Goal: Information Seeking & Learning: Find specific fact

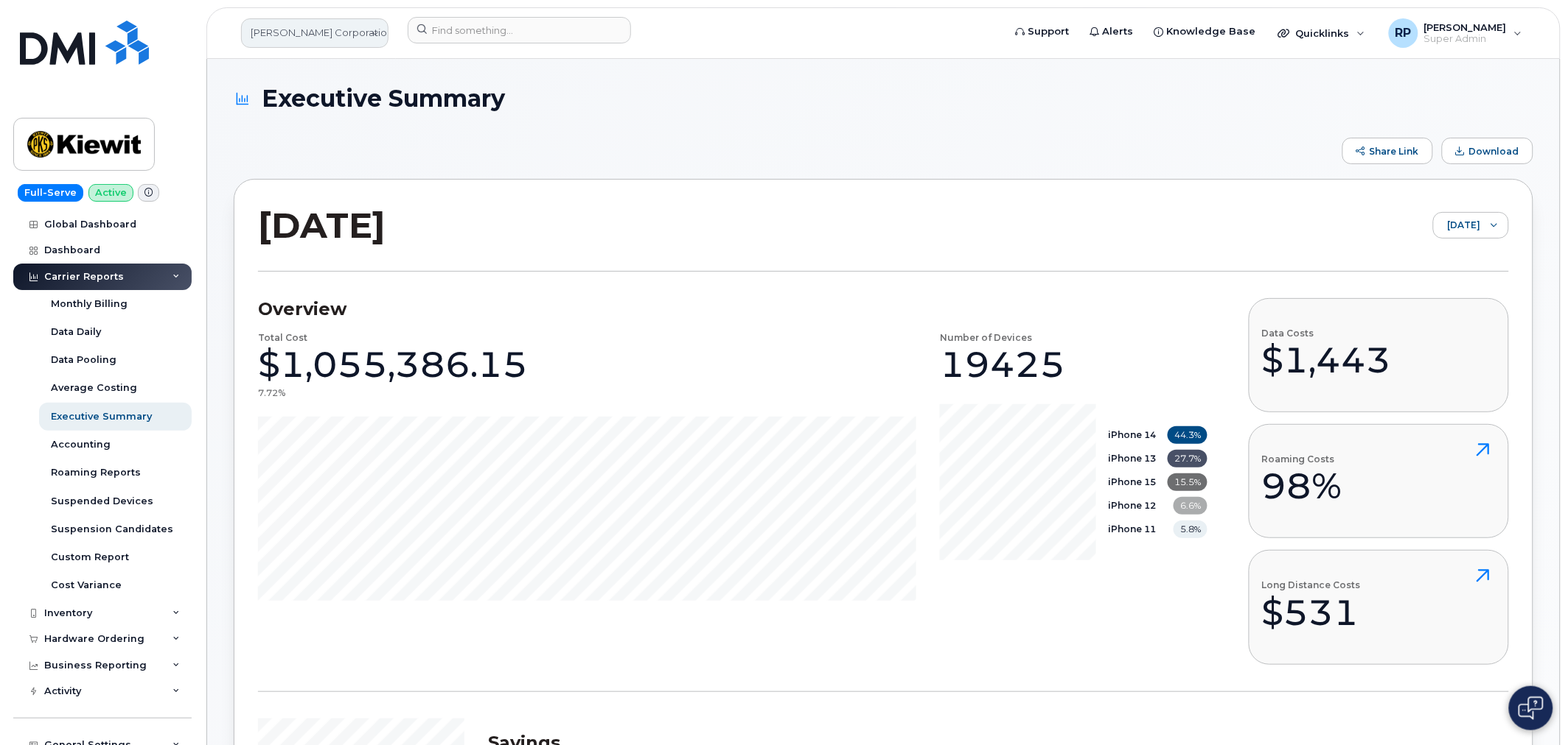
click at [281, 41] on link "[PERSON_NAME] Corporation" at bounding box center [314, 32] width 148 height 29
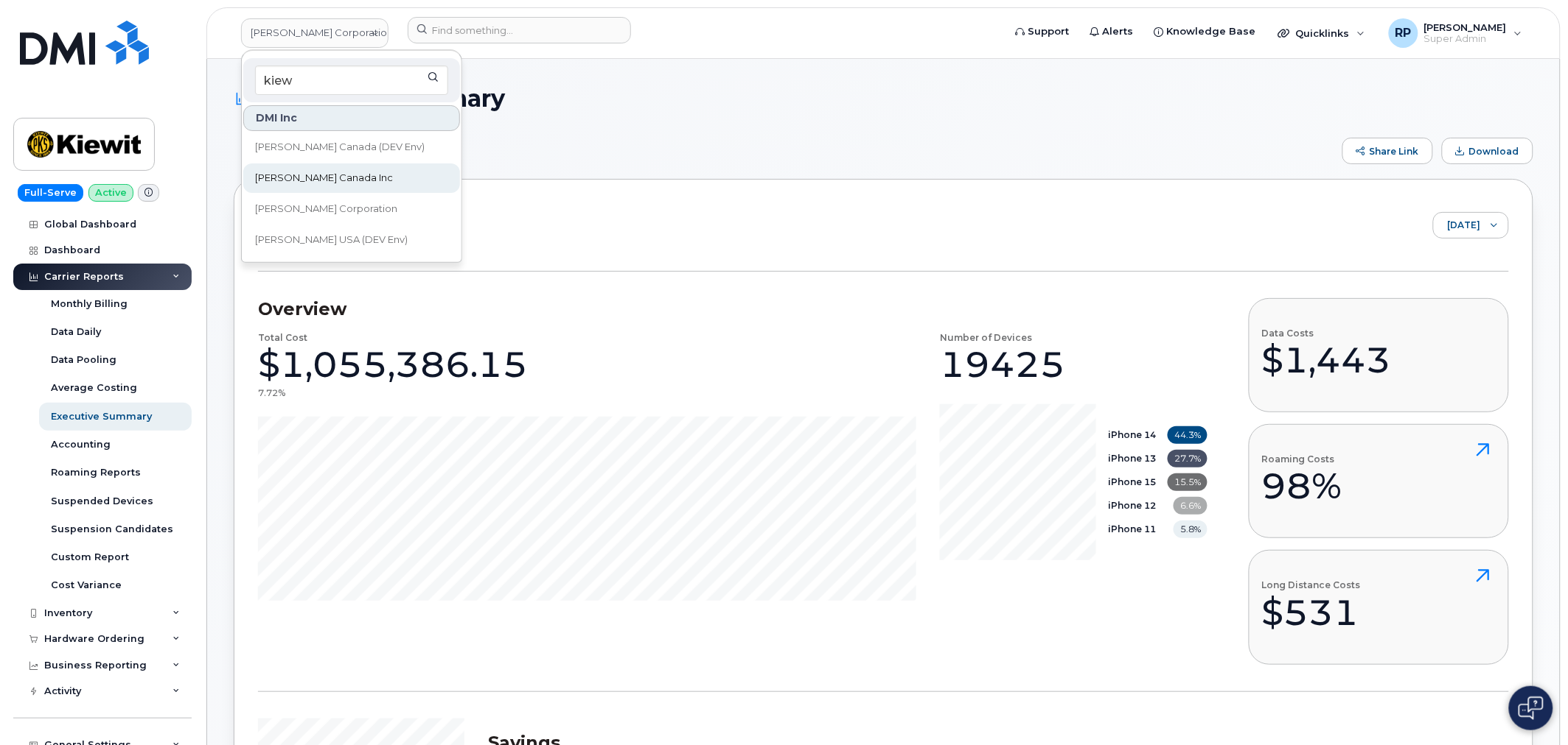
type input "kiew"
click at [305, 181] on span "[PERSON_NAME] Canada Inc" at bounding box center [324, 178] width 138 height 14
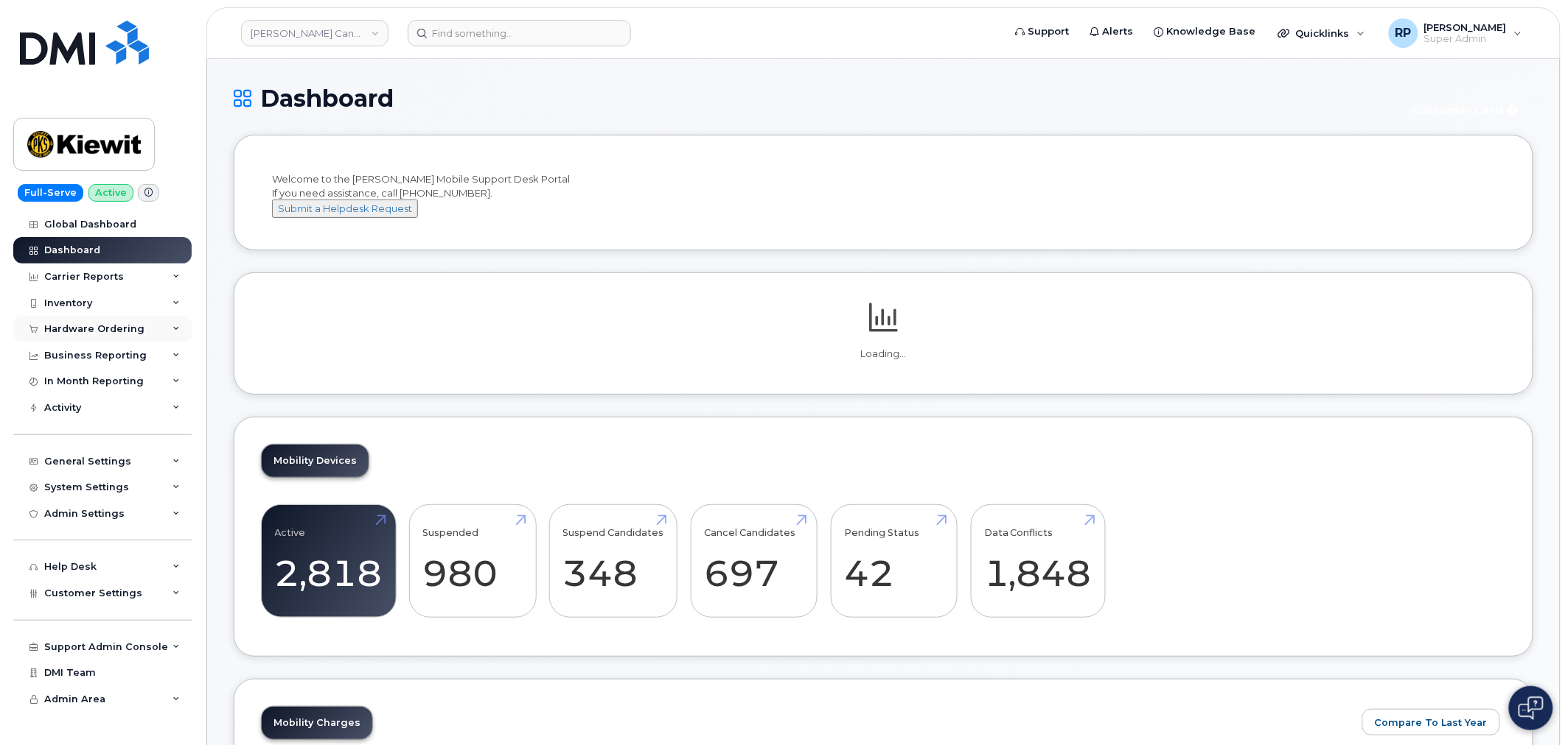
click at [103, 322] on div "Hardware Ordering" at bounding box center [102, 329] width 178 height 27
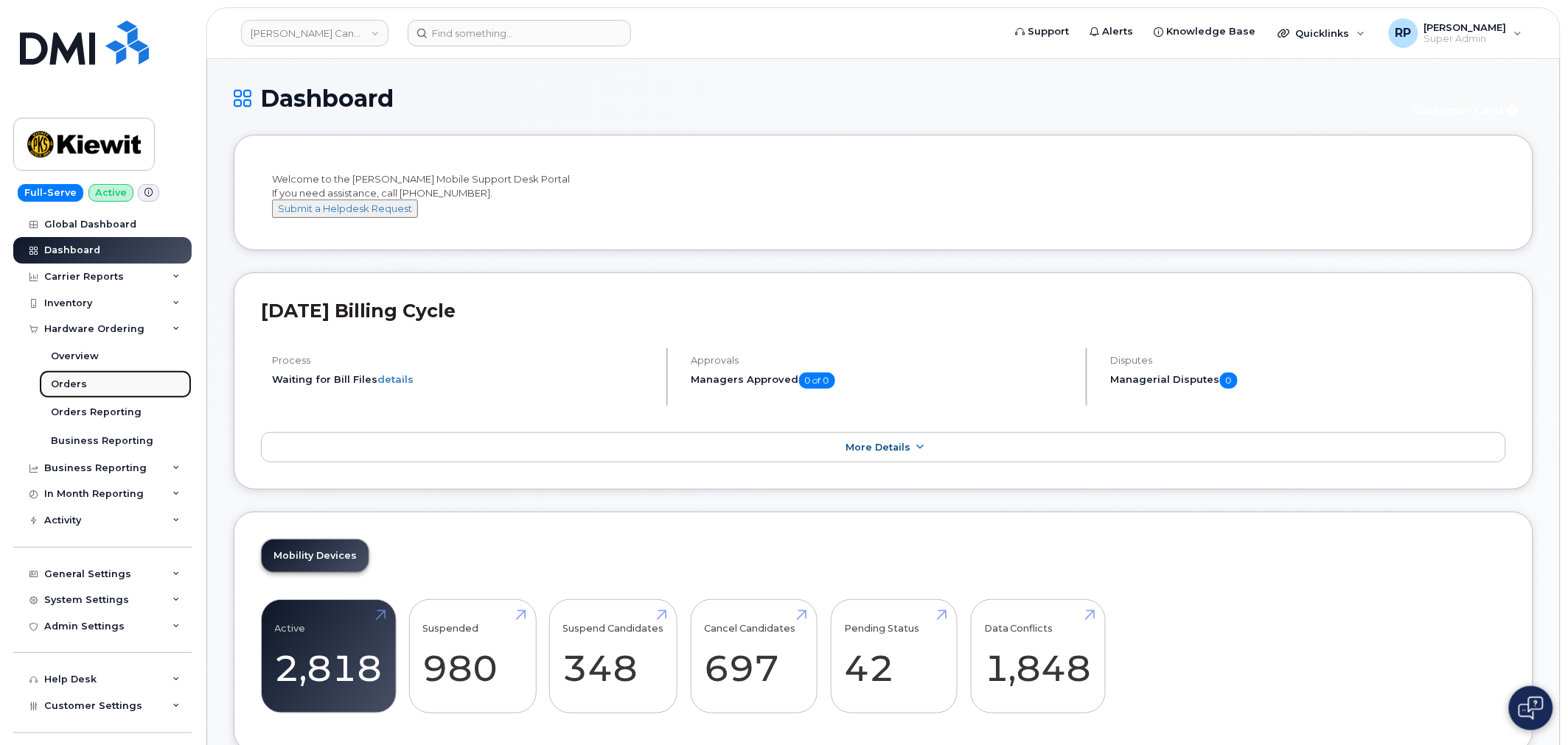
click at [77, 380] on div "Orders" at bounding box center [69, 384] width 36 height 13
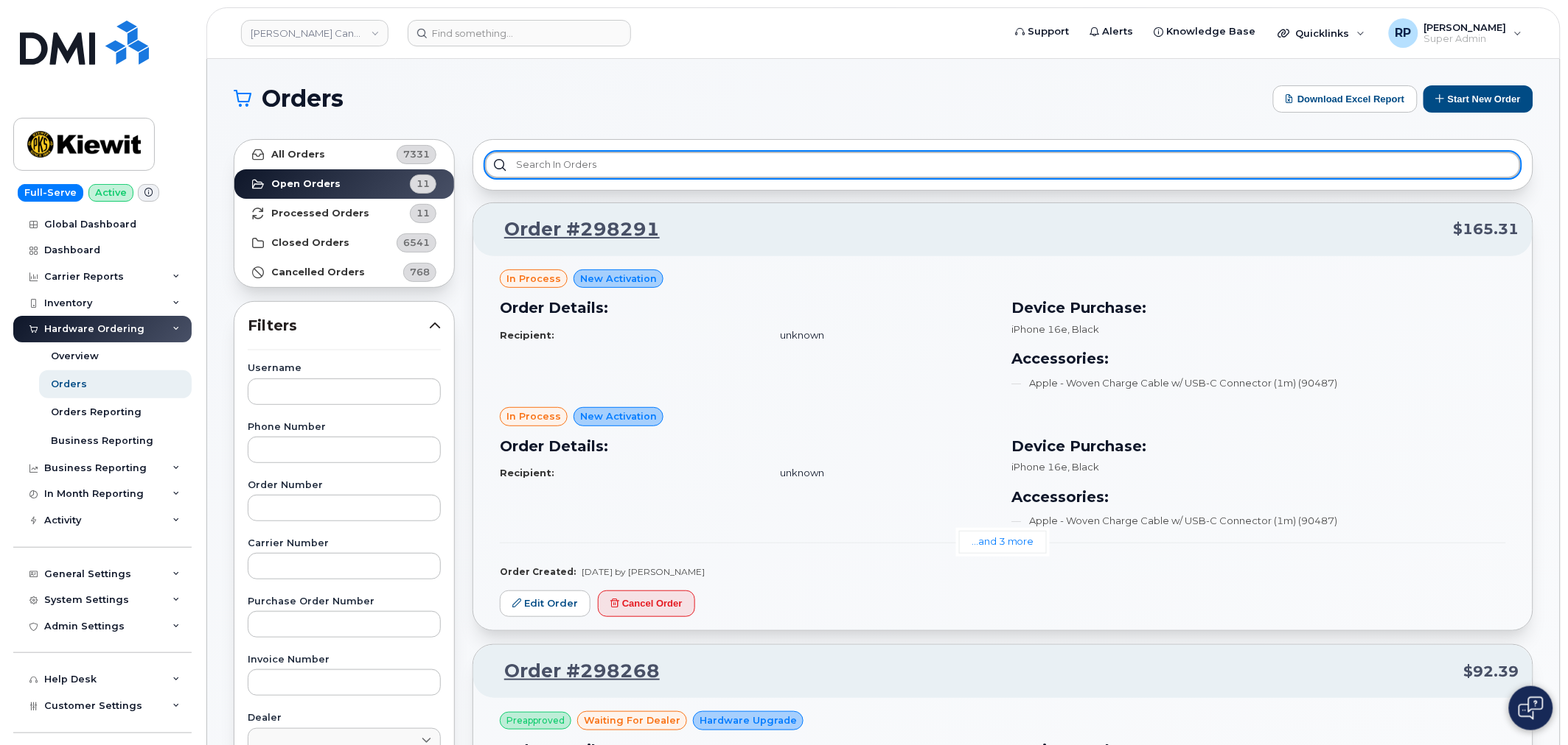
click at [717, 165] on input "text" at bounding box center [1002, 165] width 1036 height 27
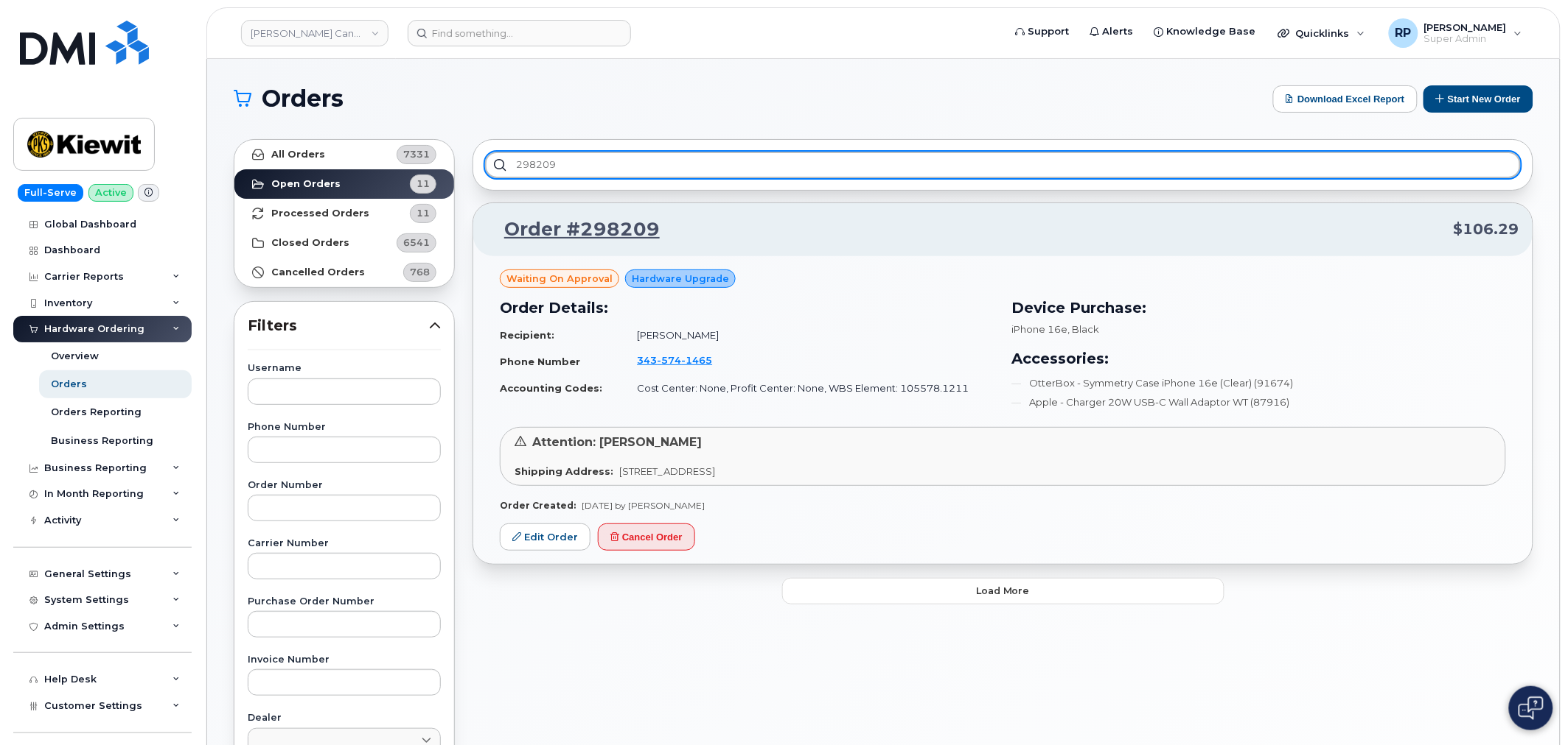
type input "298209"
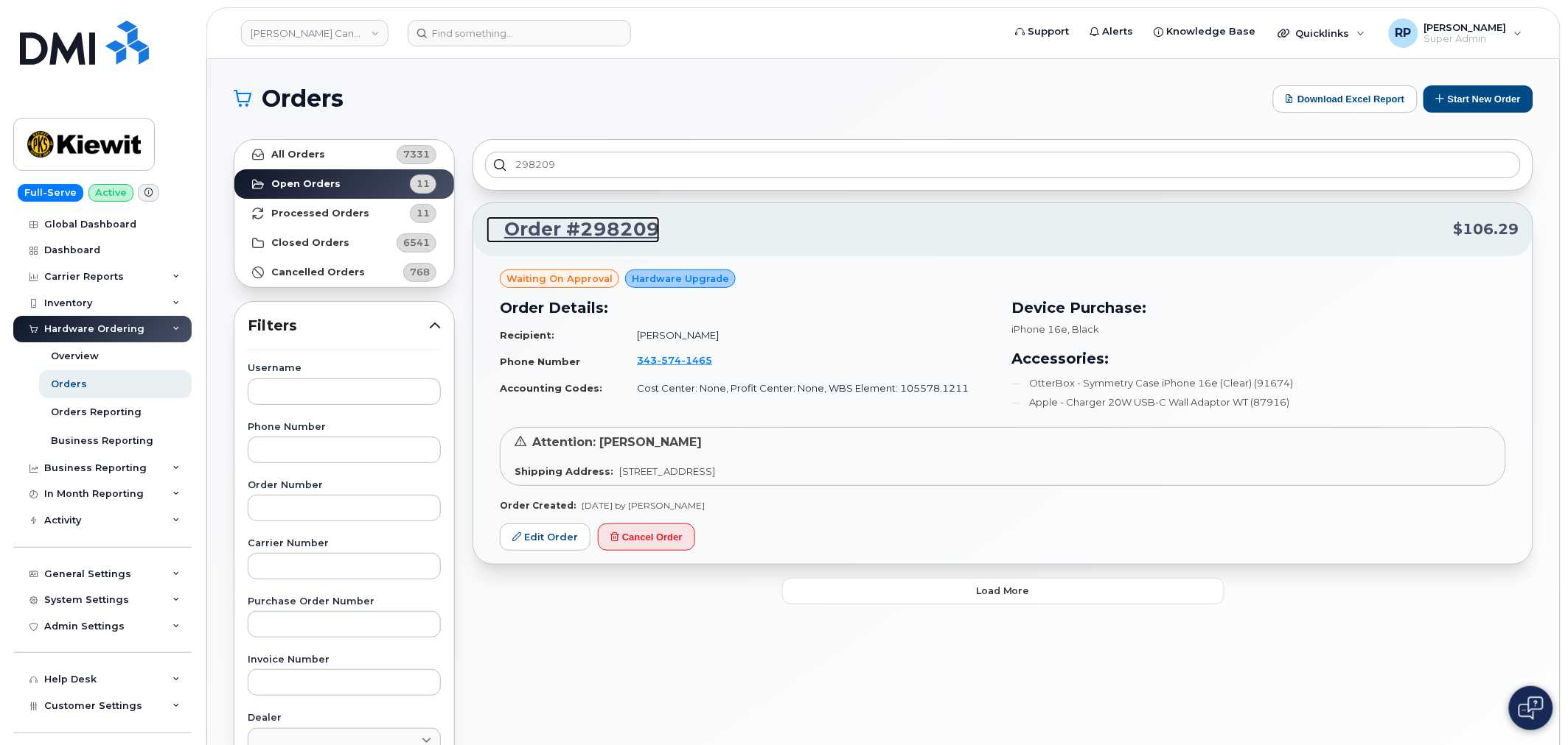
click at [576, 238] on link "Order #298209" at bounding box center [573, 230] width 173 height 27
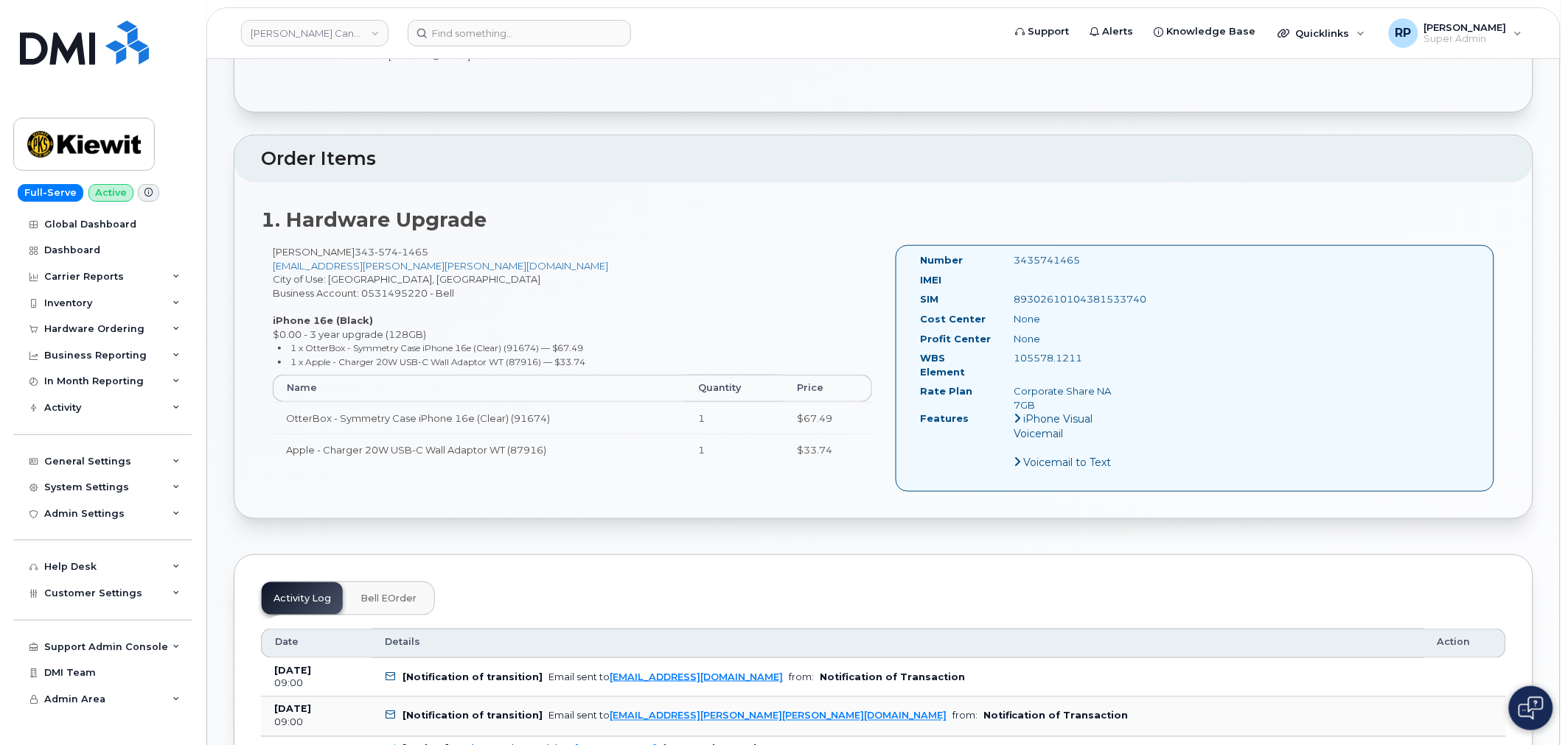
scroll to position [327, 0]
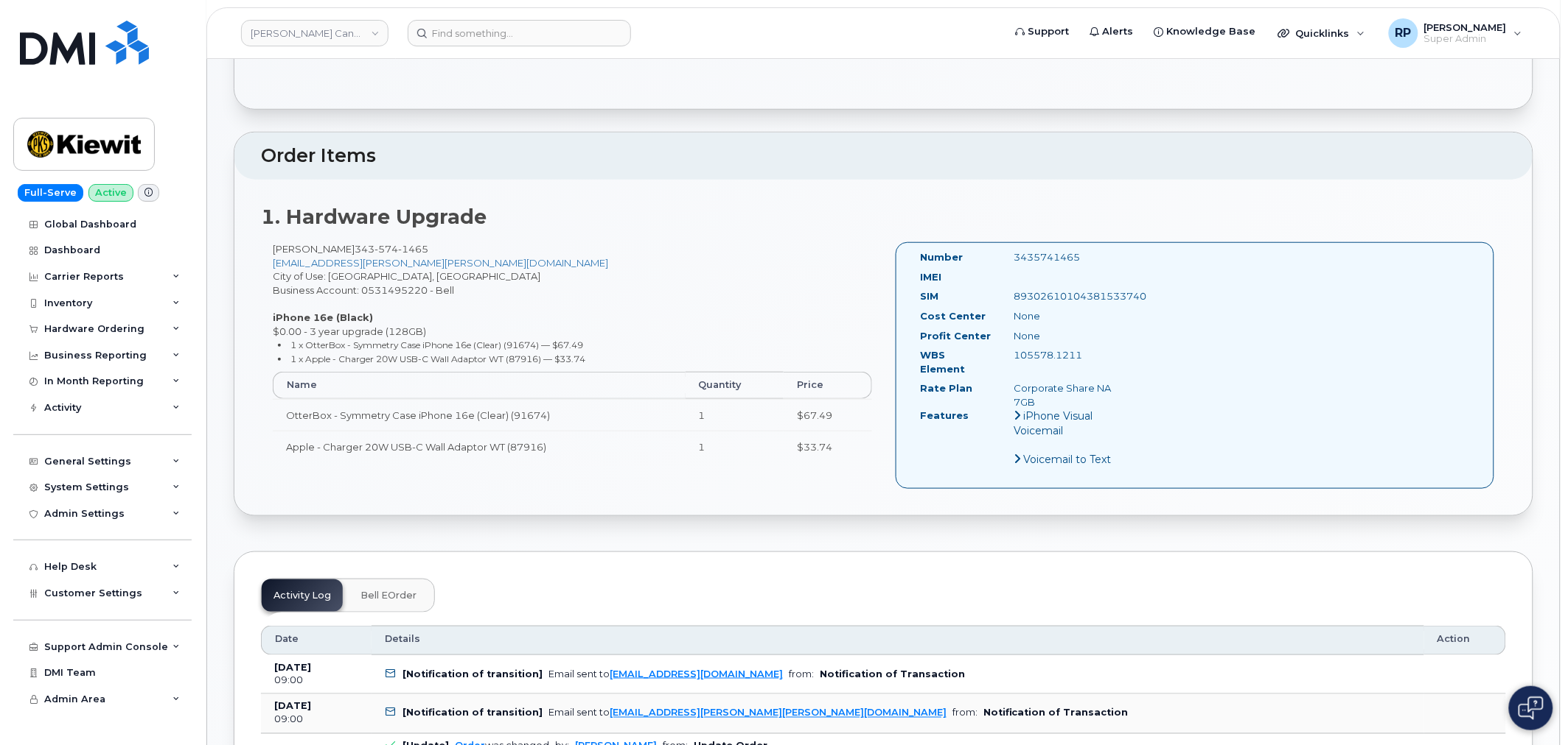
click at [221, 252] on div "Order No.298209 (Waiting On Approval) Share Order Cancel Order × Share This Ord…" at bounding box center [883, 742] width 1353 height 2021
click at [208, 189] on div "Order No.298209 (Waiting On Approval) Share Order Cancel Order × Share This Ord…" at bounding box center [883, 742] width 1353 height 2021
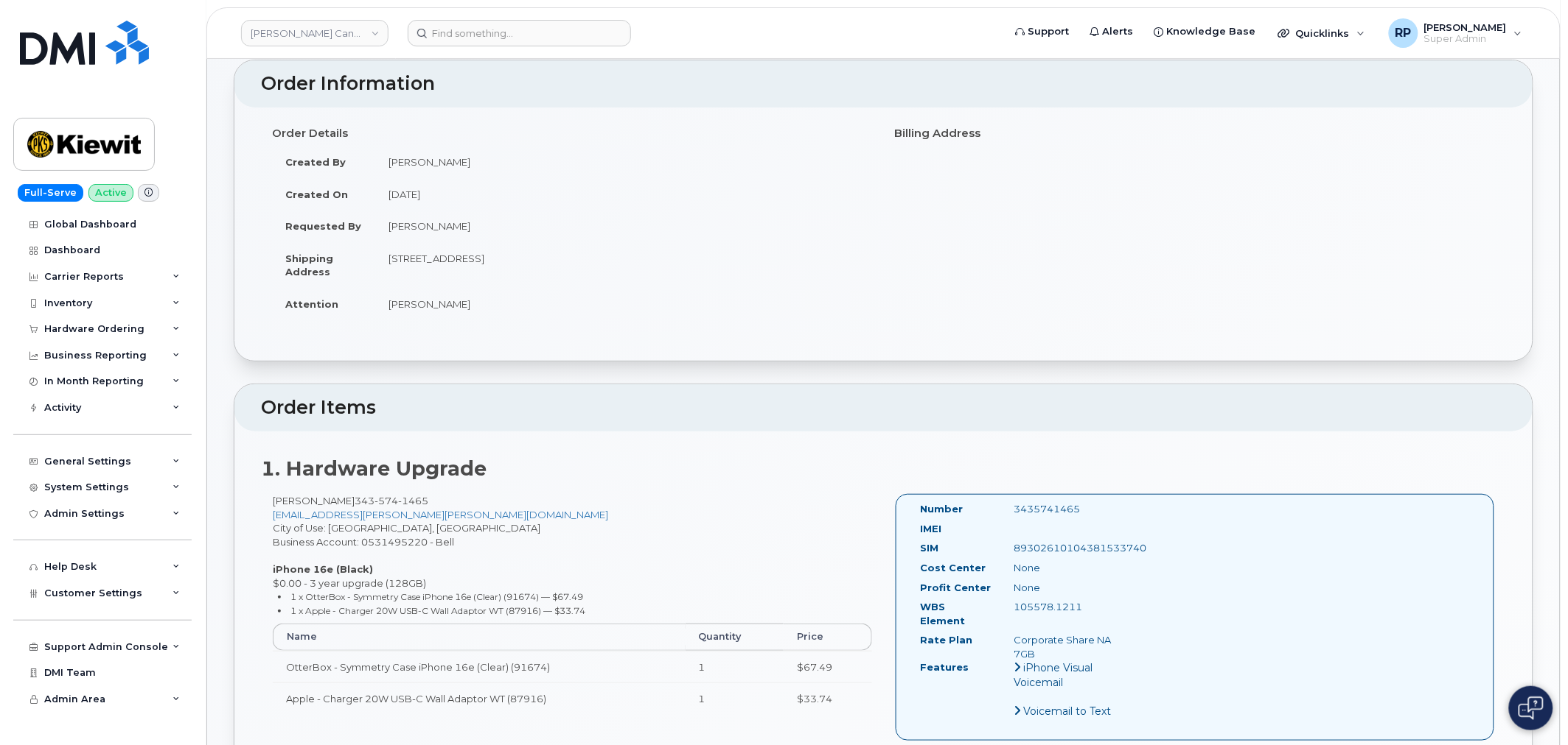
scroll to position [0, 0]
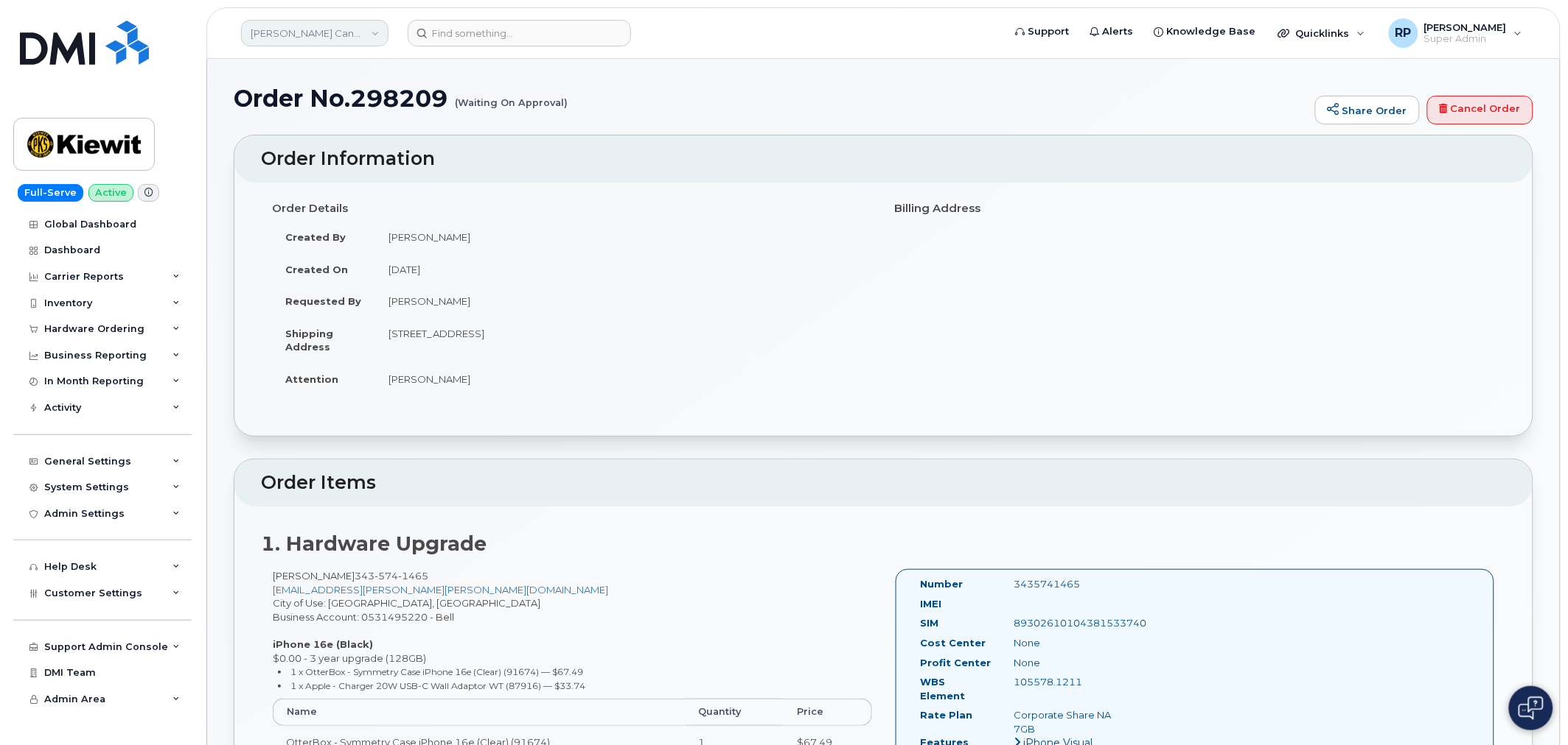
click at [311, 34] on link "[PERSON_NAME] Canada Inc" at bounding box center [314, 33] width 148 height 27
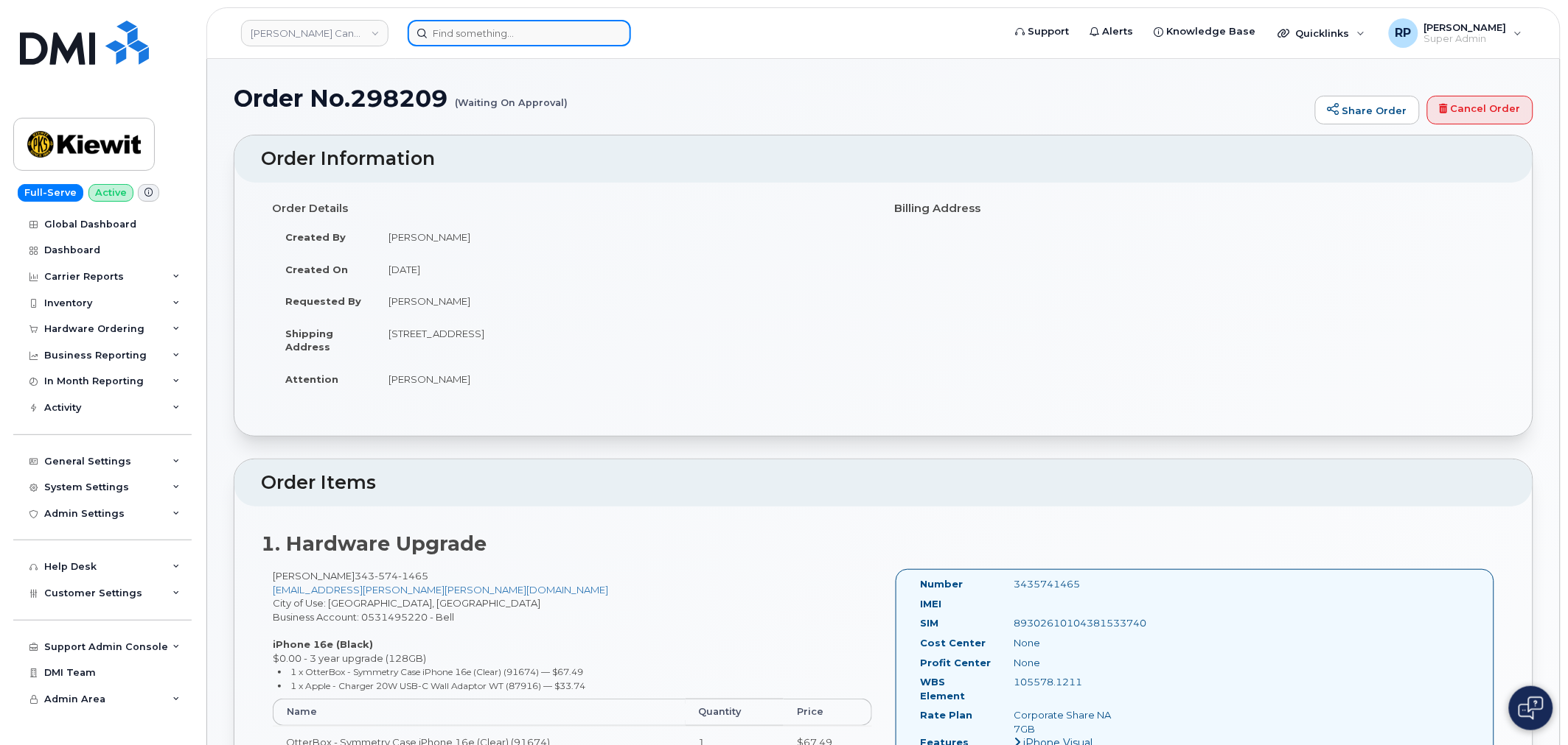
click at [469, 30] on input at bounding box center [519, 33] width 224 height 27
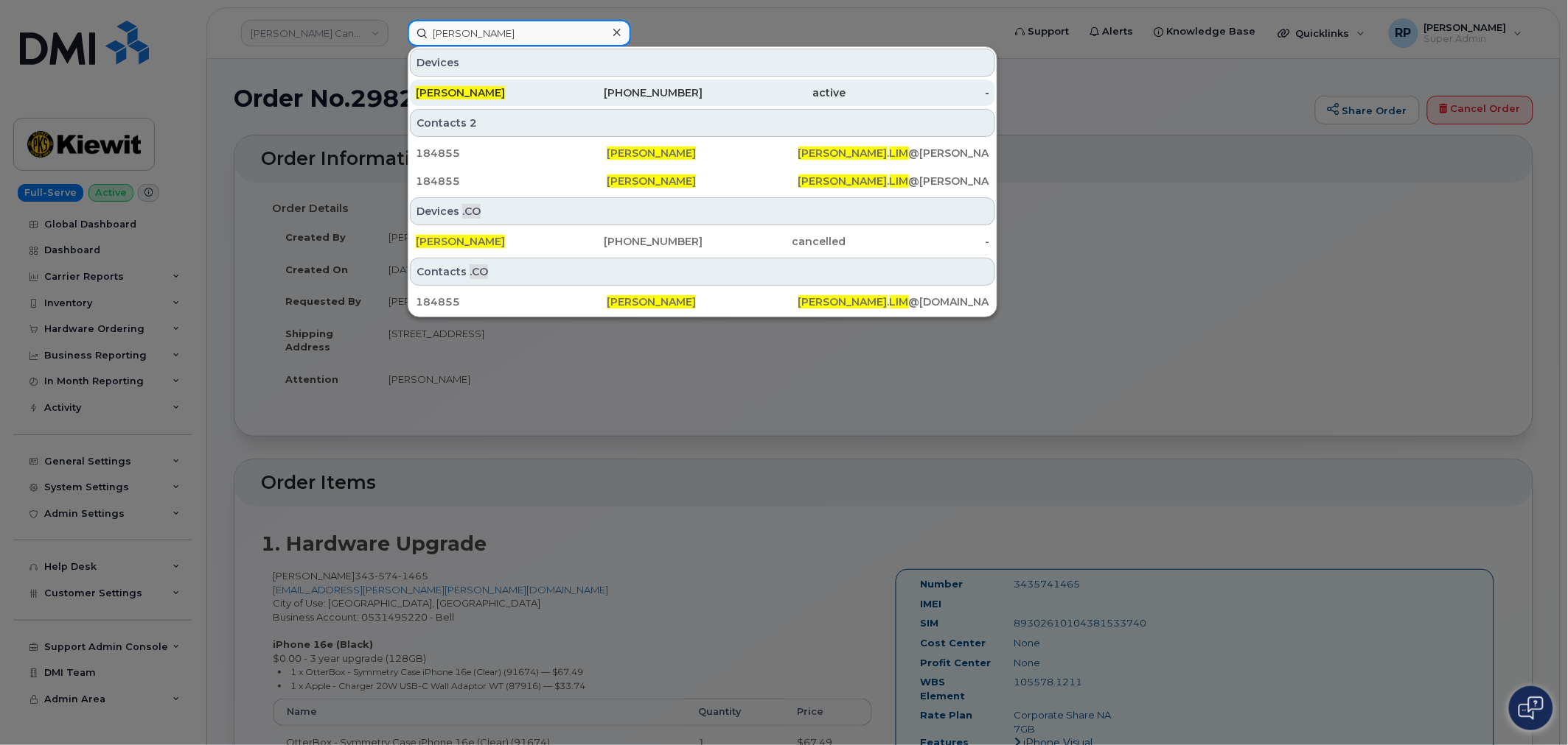
type input "collis lim"
click at [544, 87] on div "Collis Lim" at bounding box center [487, 92] width 144 height 14
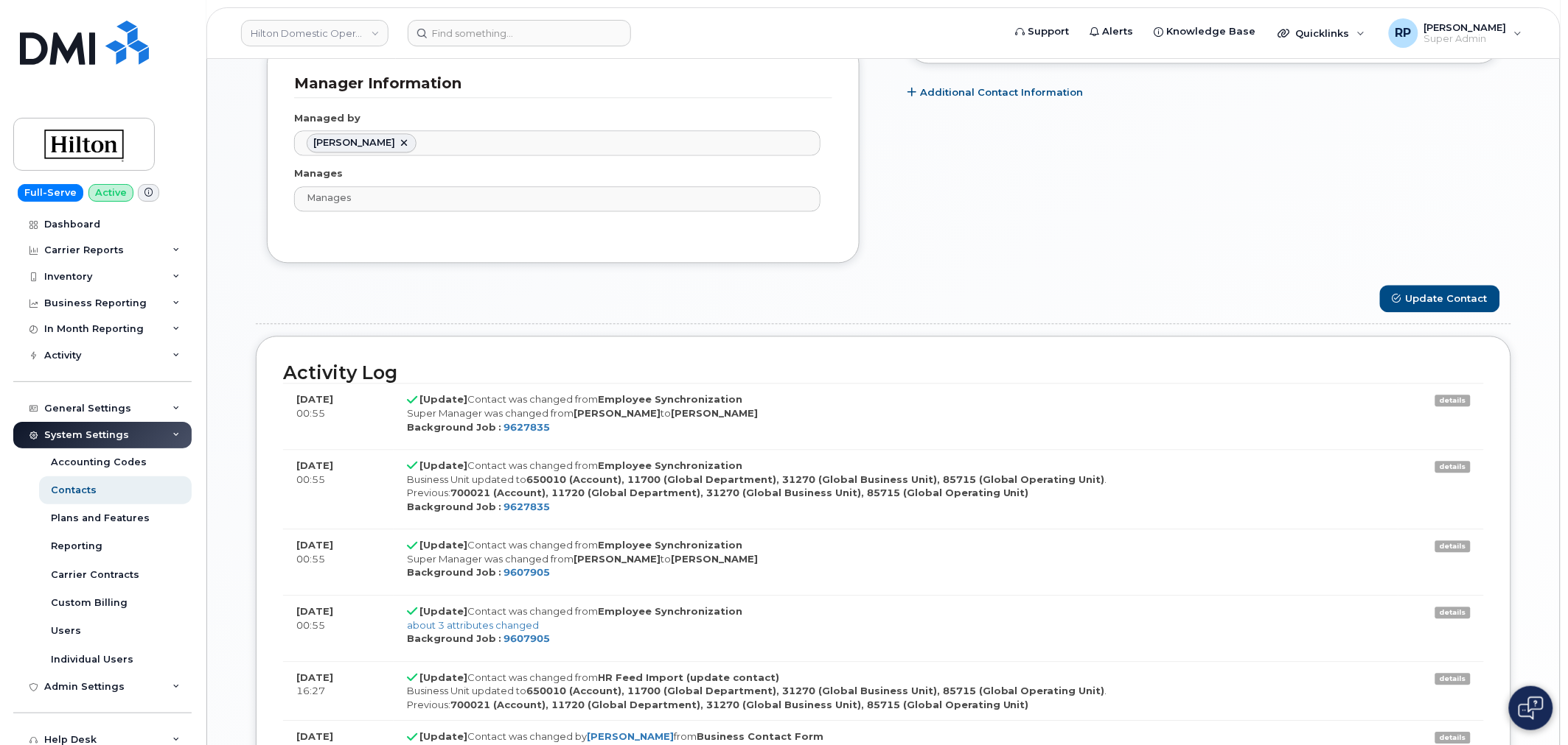
scroll to position [45, 0]
click at [276, 33] on link "Hilton Domestic Operating Company Inc" at bounding box center [314, 33] width 148 height 27
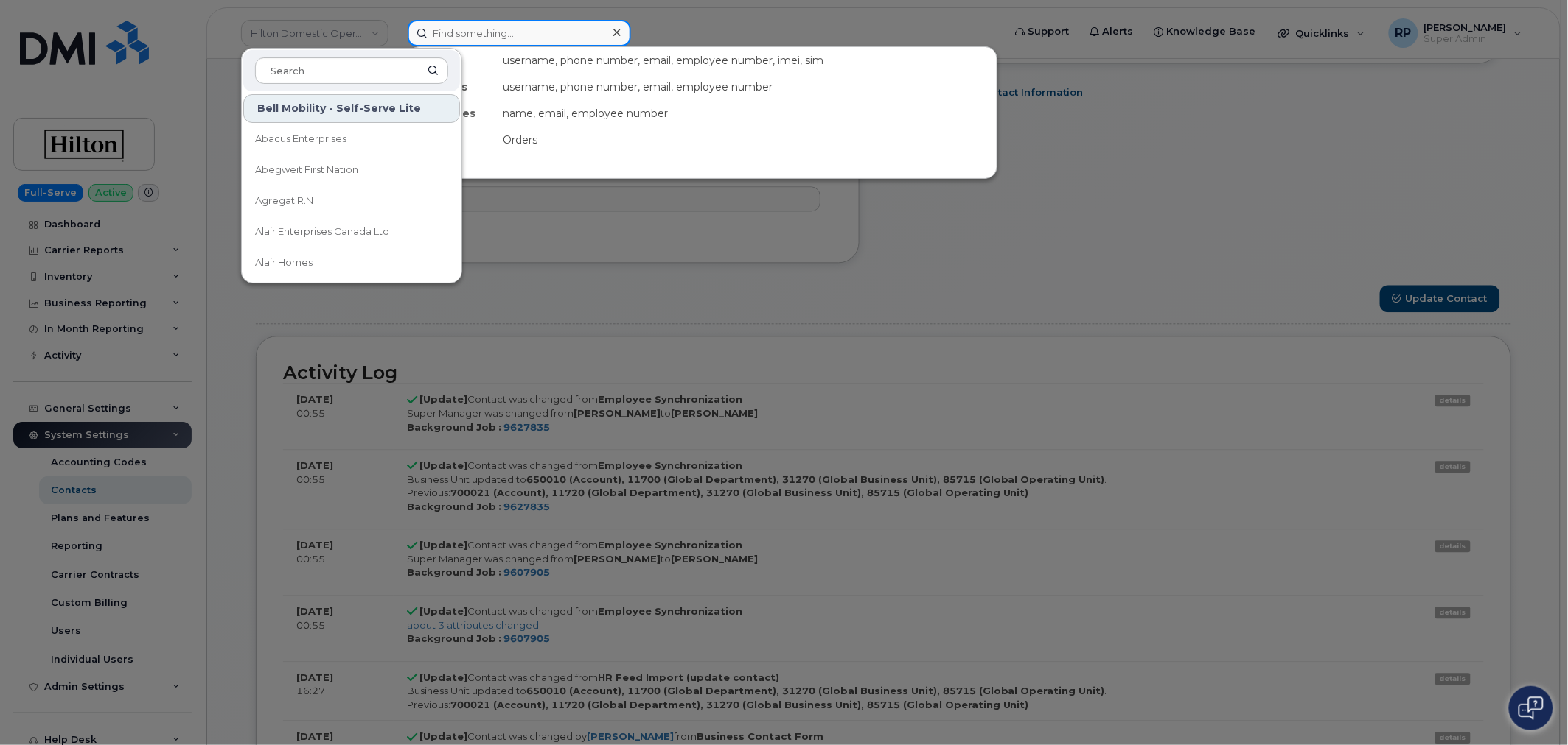
click at [477, 32] on input at bounding box center [519, 33] width 224 height 27
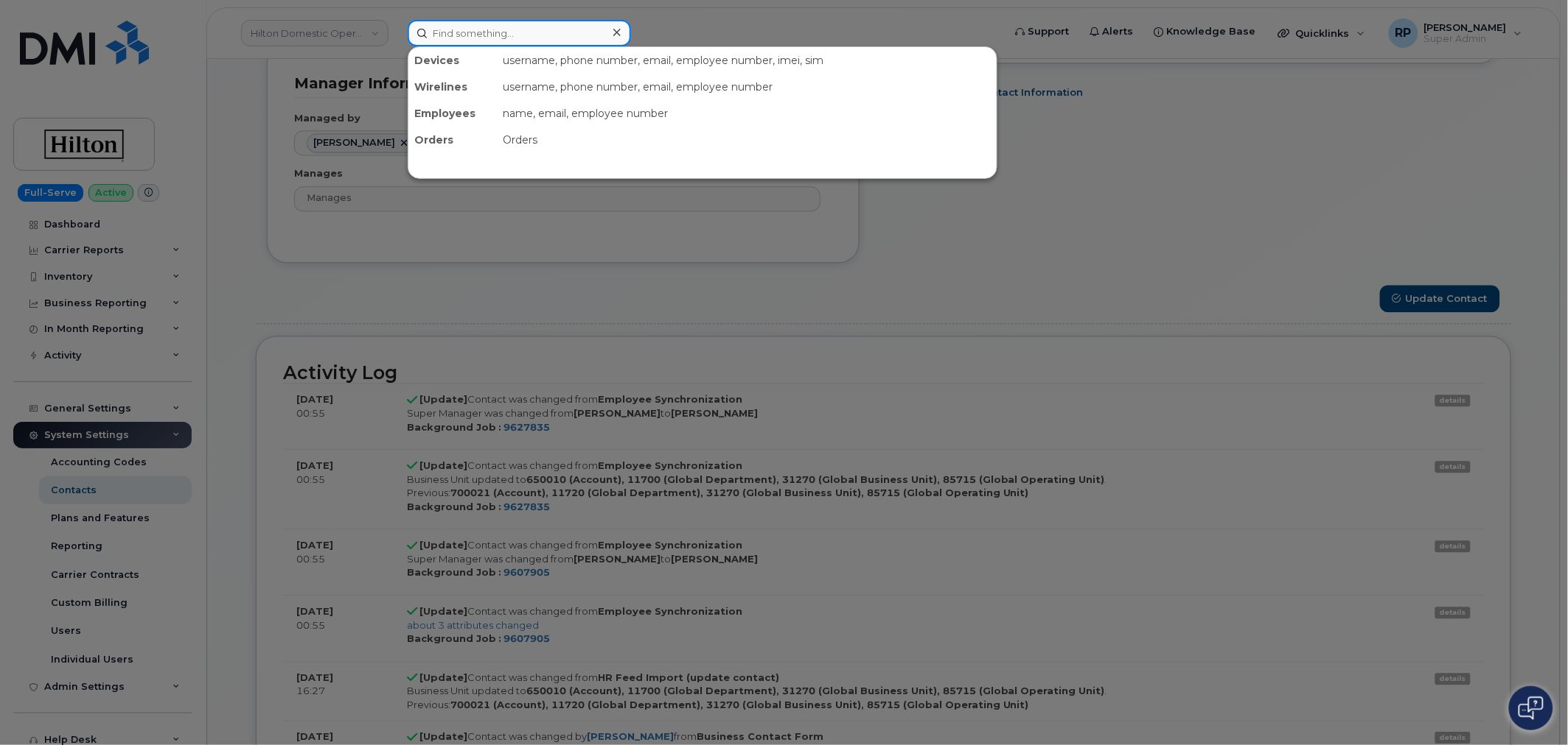
paste input "4086050400"
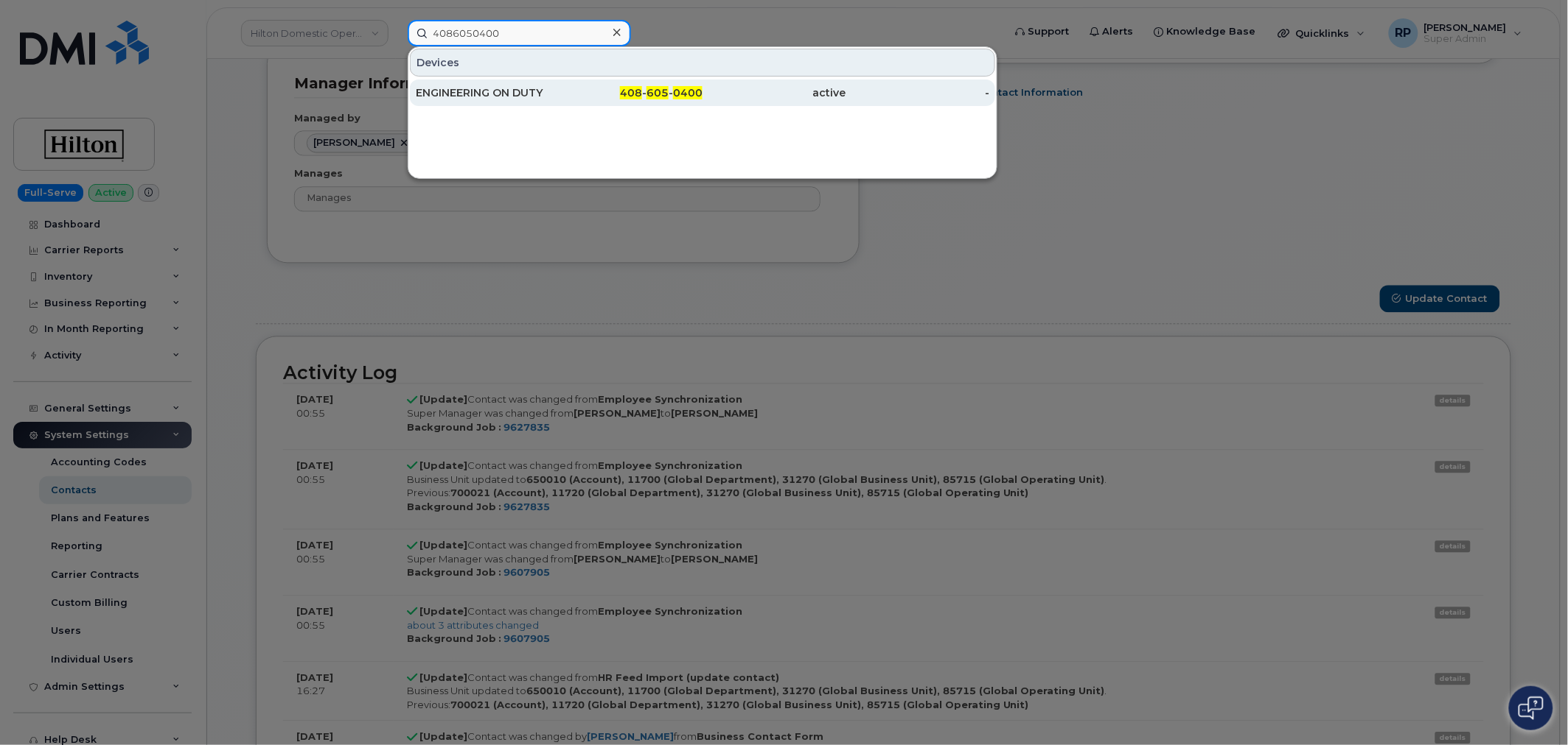
type input "4086050400"
click at [526, 89] on div "ENGINEERING ON DUTY" at bounding box center [487, 92] width 144 height 14
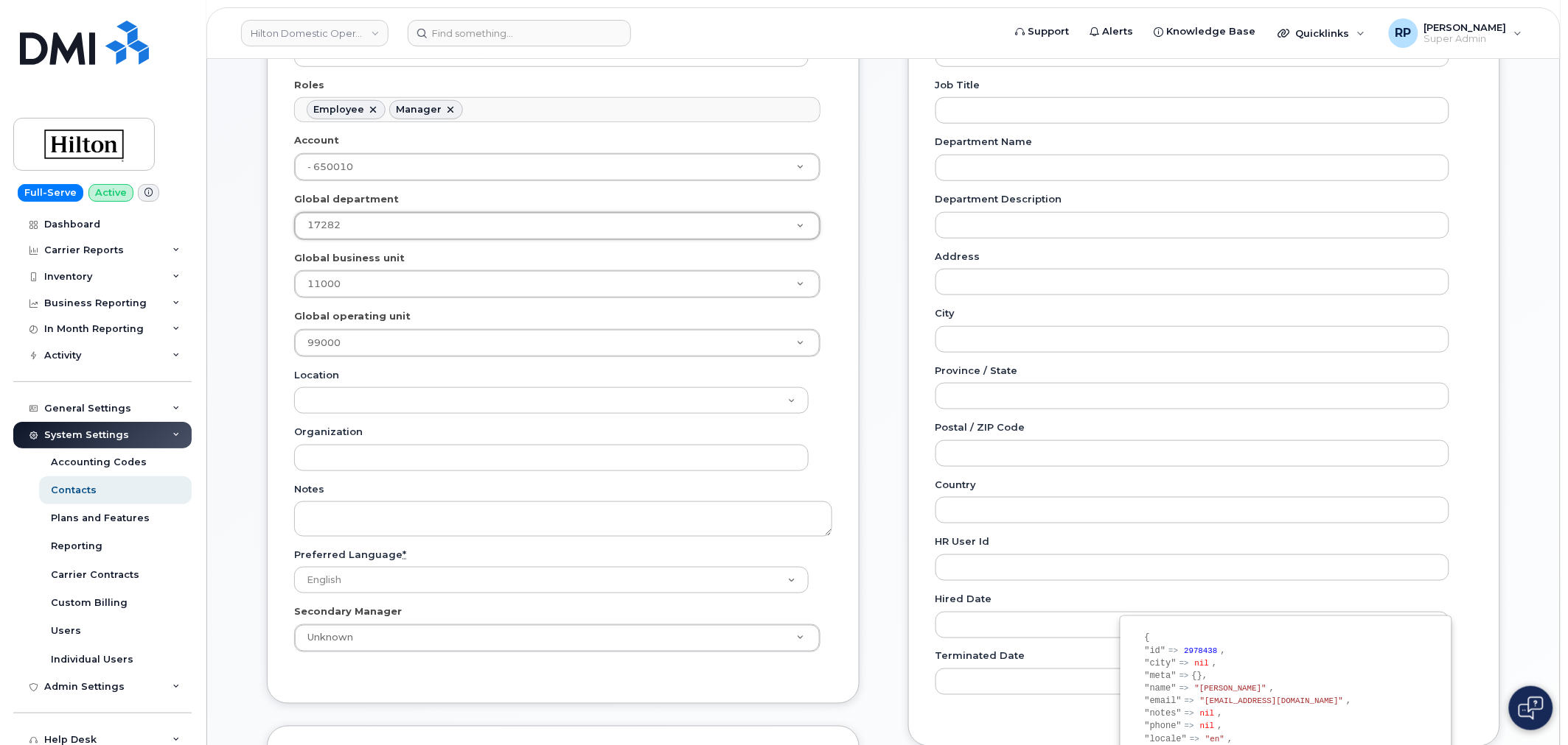
scroll to position [45, 0]
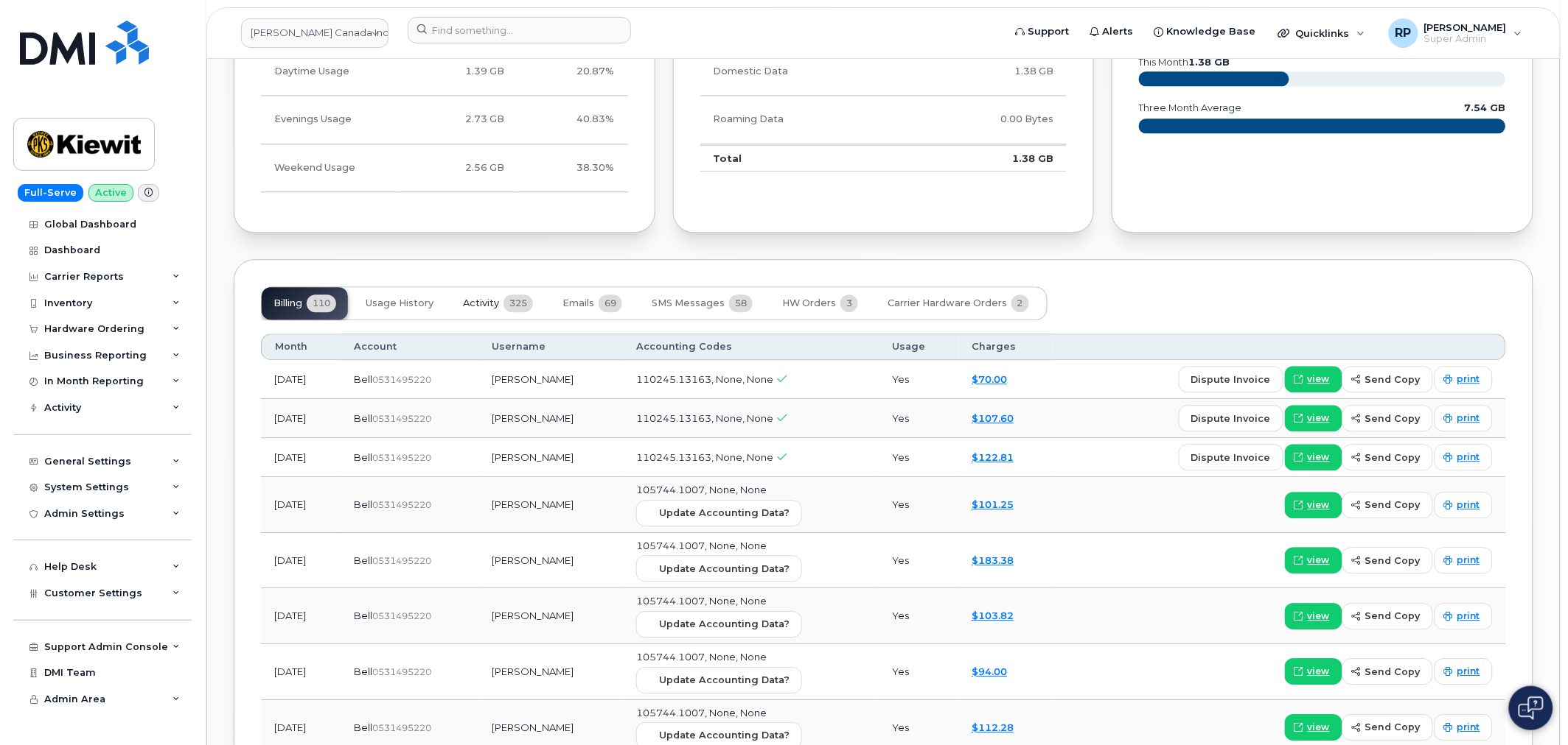
scroll to position [1227, 0]
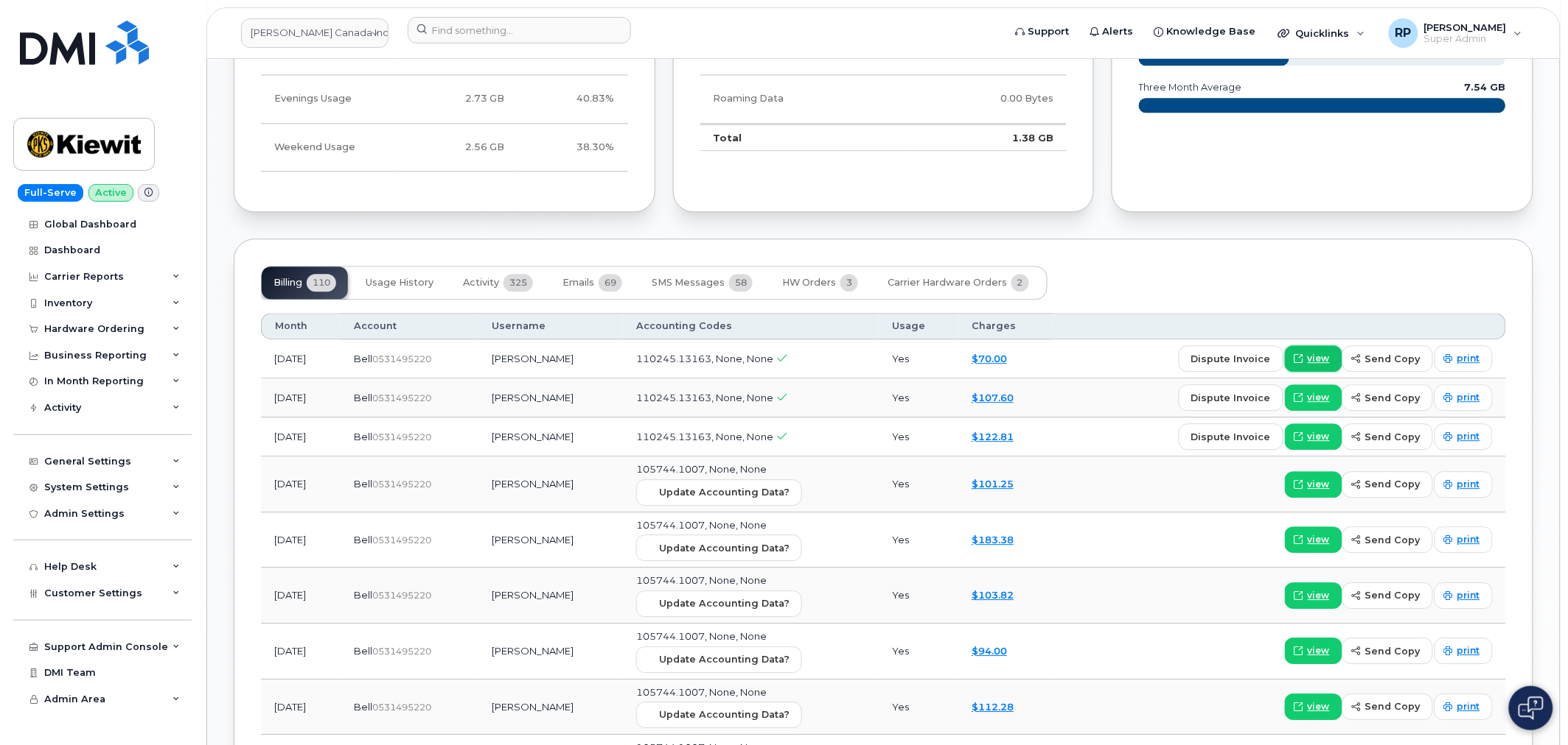
click at [1323, 352] on span "view" at bounding box center [1318, 359] width 22 height 13
click at [127, 465] on div "General Settings" at bounding box center [102, 461] width 178 height 27
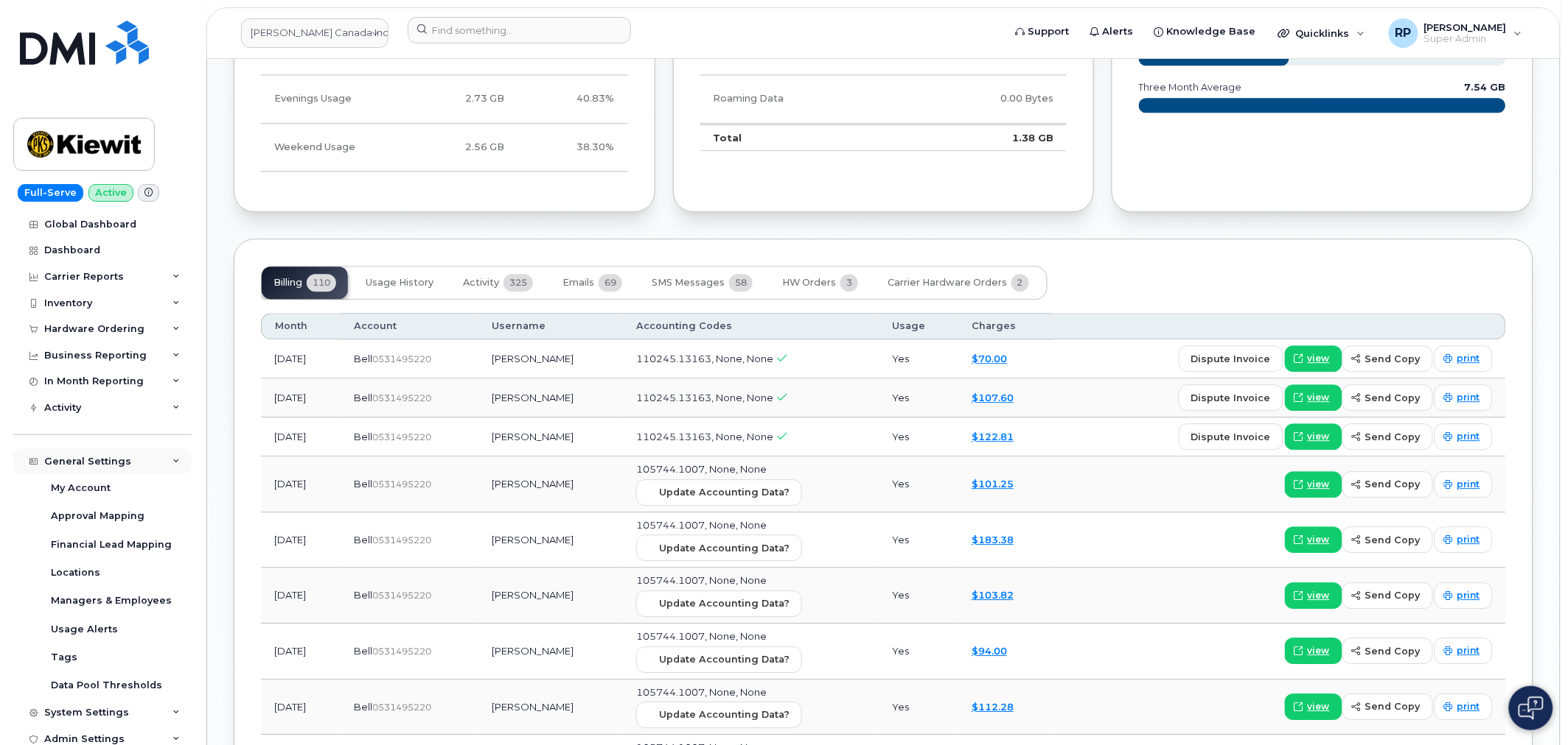
scroll to position [82, 0]
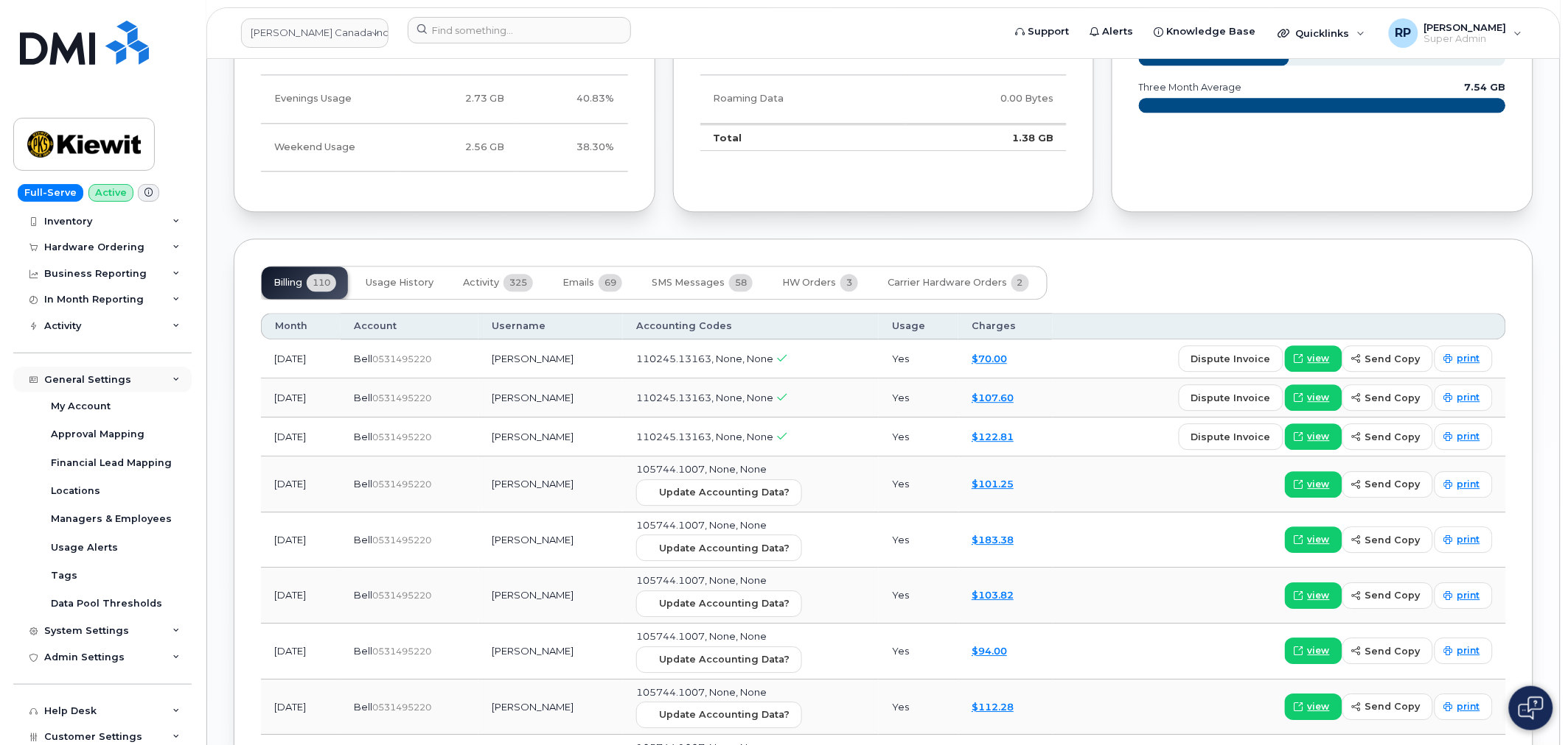
click at [142, 382] on div "General Settings" at bounding box center [102, 381] width 178 height 27
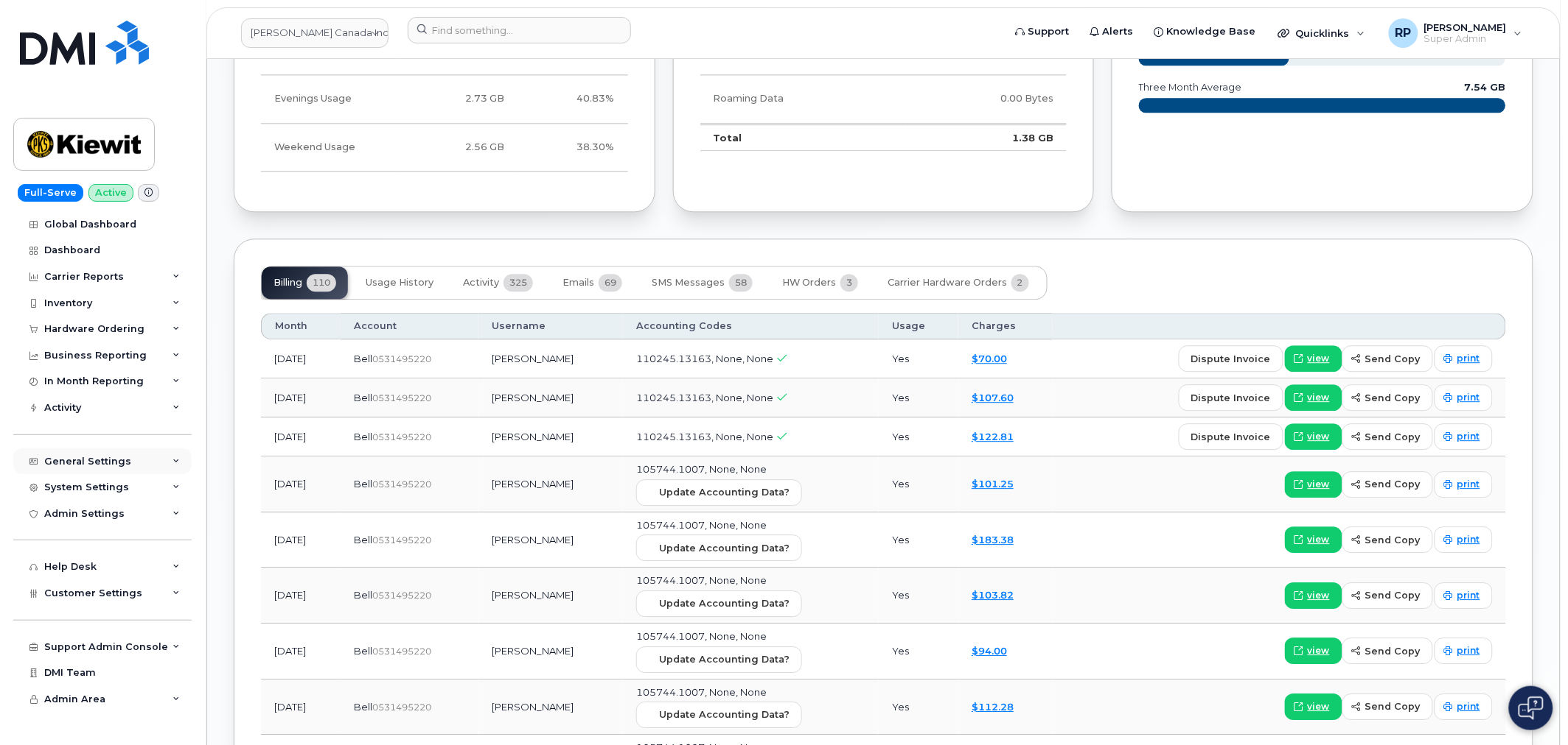
scroll to position [0, 0]
click at [120, 484] on div "System Settings" at bounding box center [86, 487] width 85 height 11
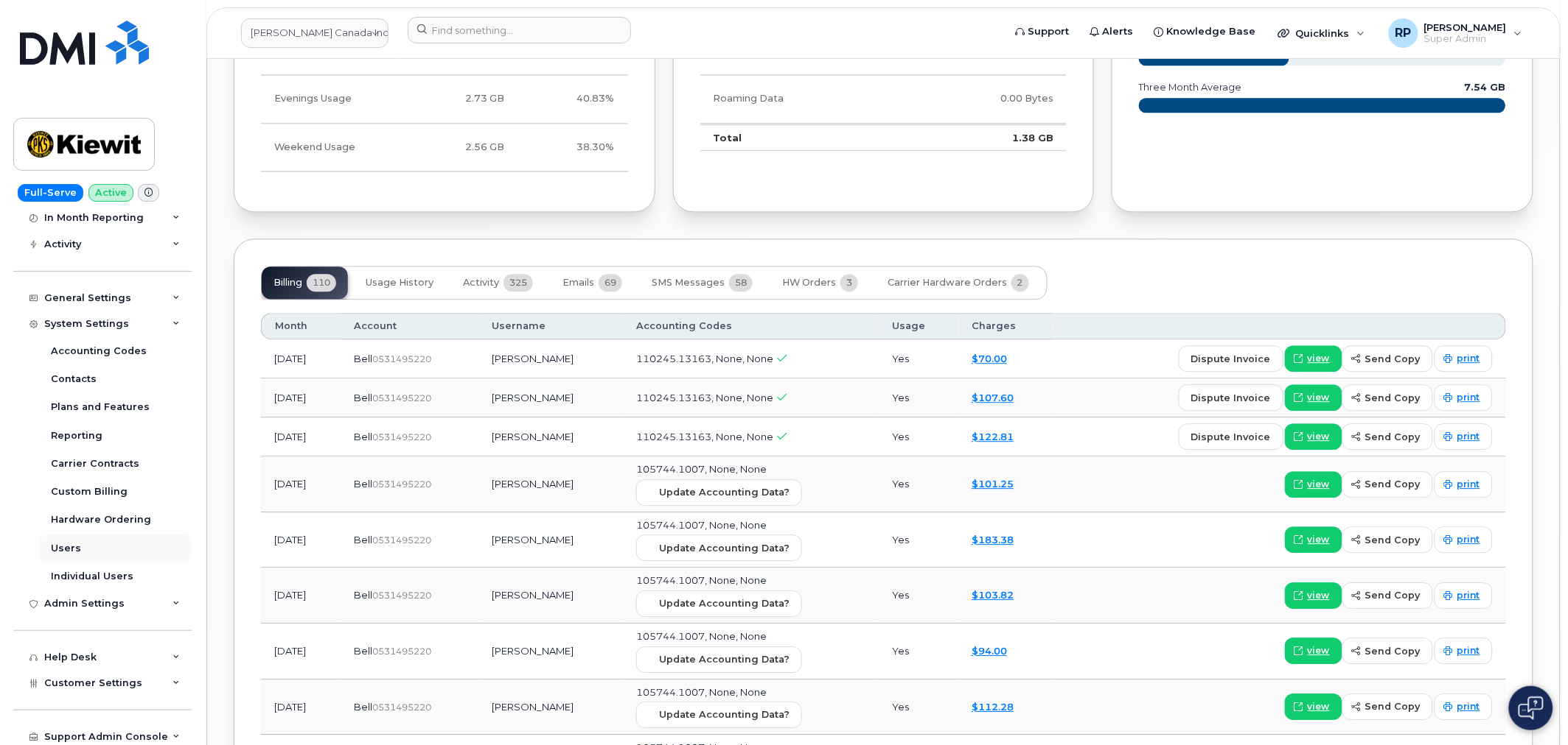
scroll to position [220, 0]
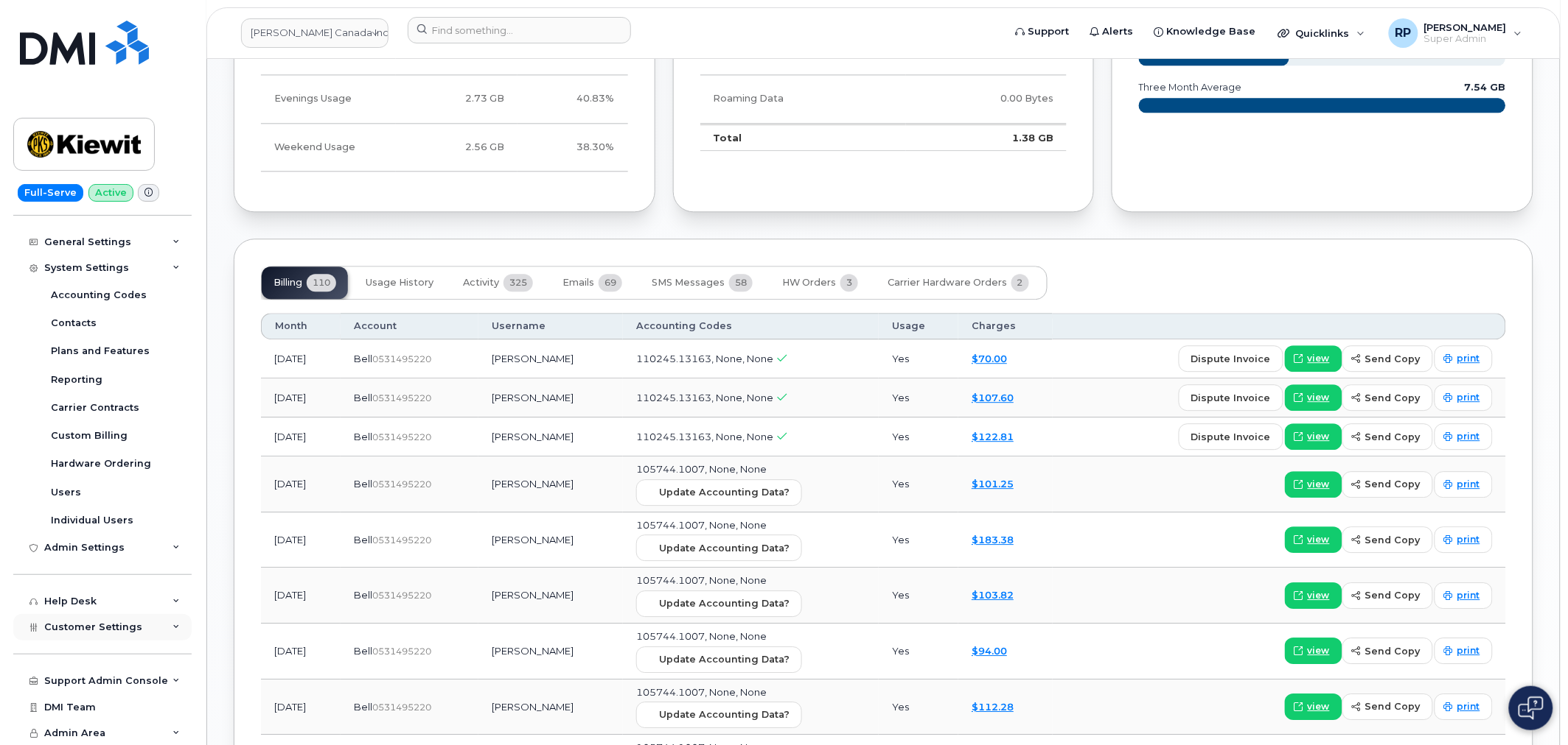
click at [137, 635] on div "Customer Settings" at bounding box center [102, 628] width 178 height 27
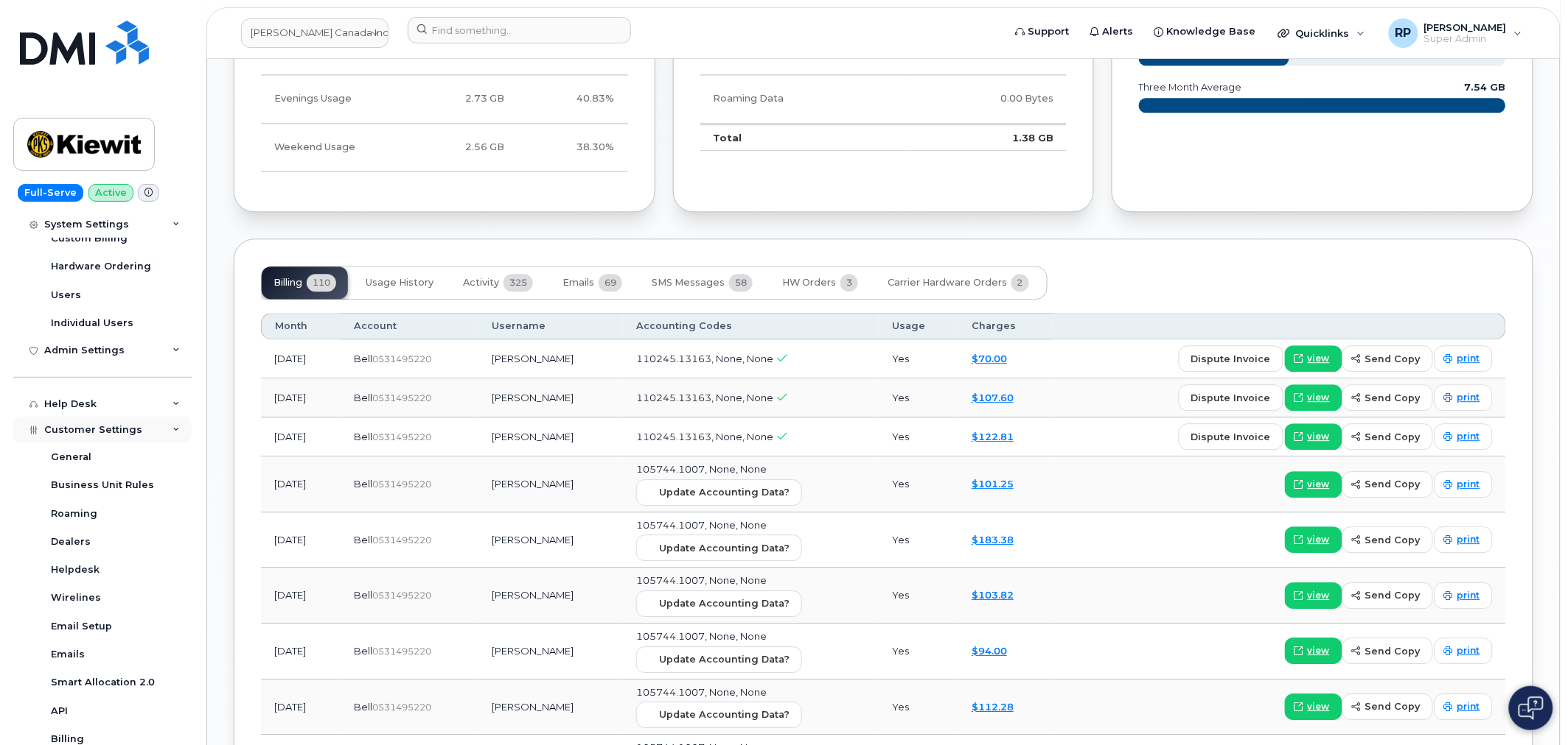
scroll to position [547, 0]
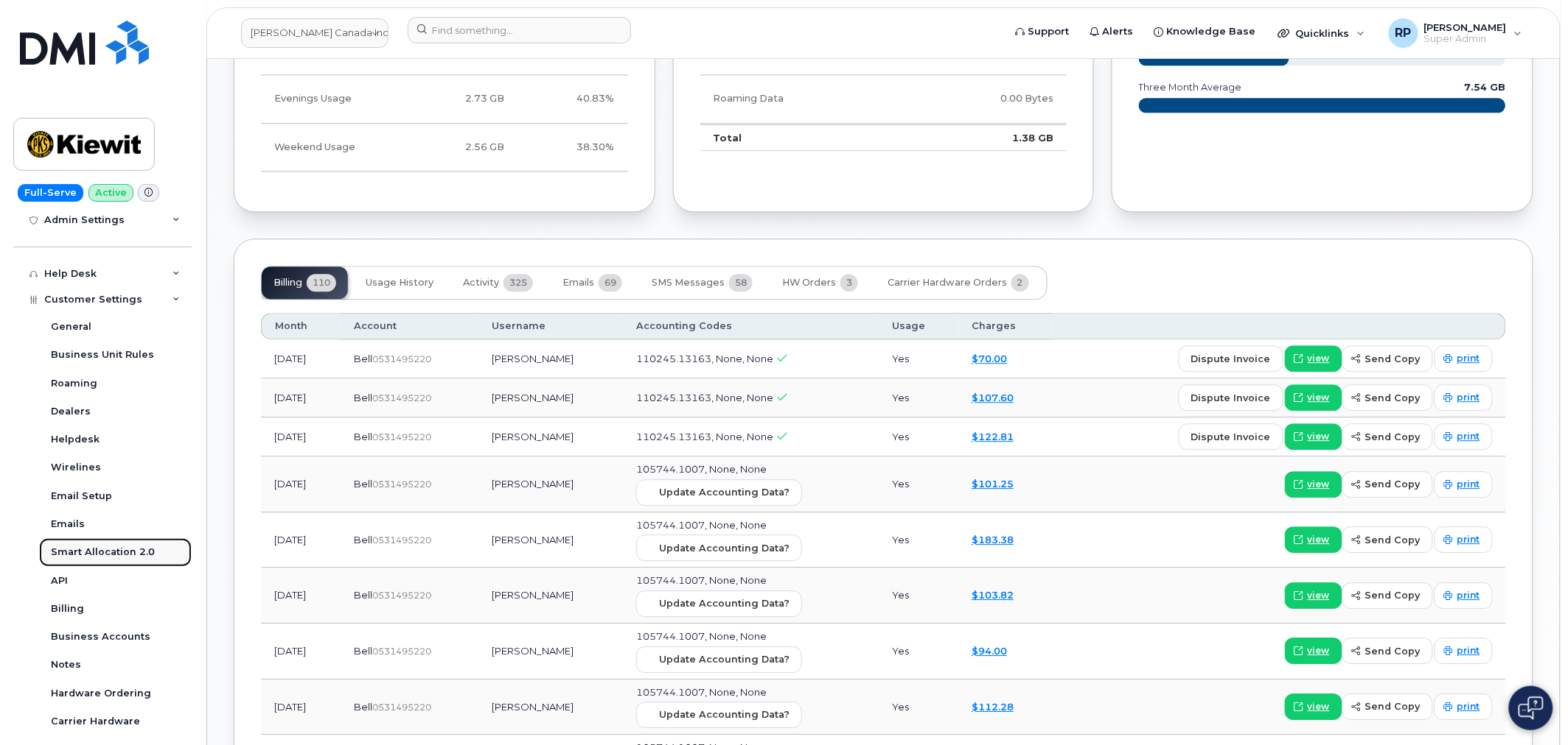
click at [106, 547] on div "Smart Allocation 2.0" at bounding box center [102, 553] width 104 height 13
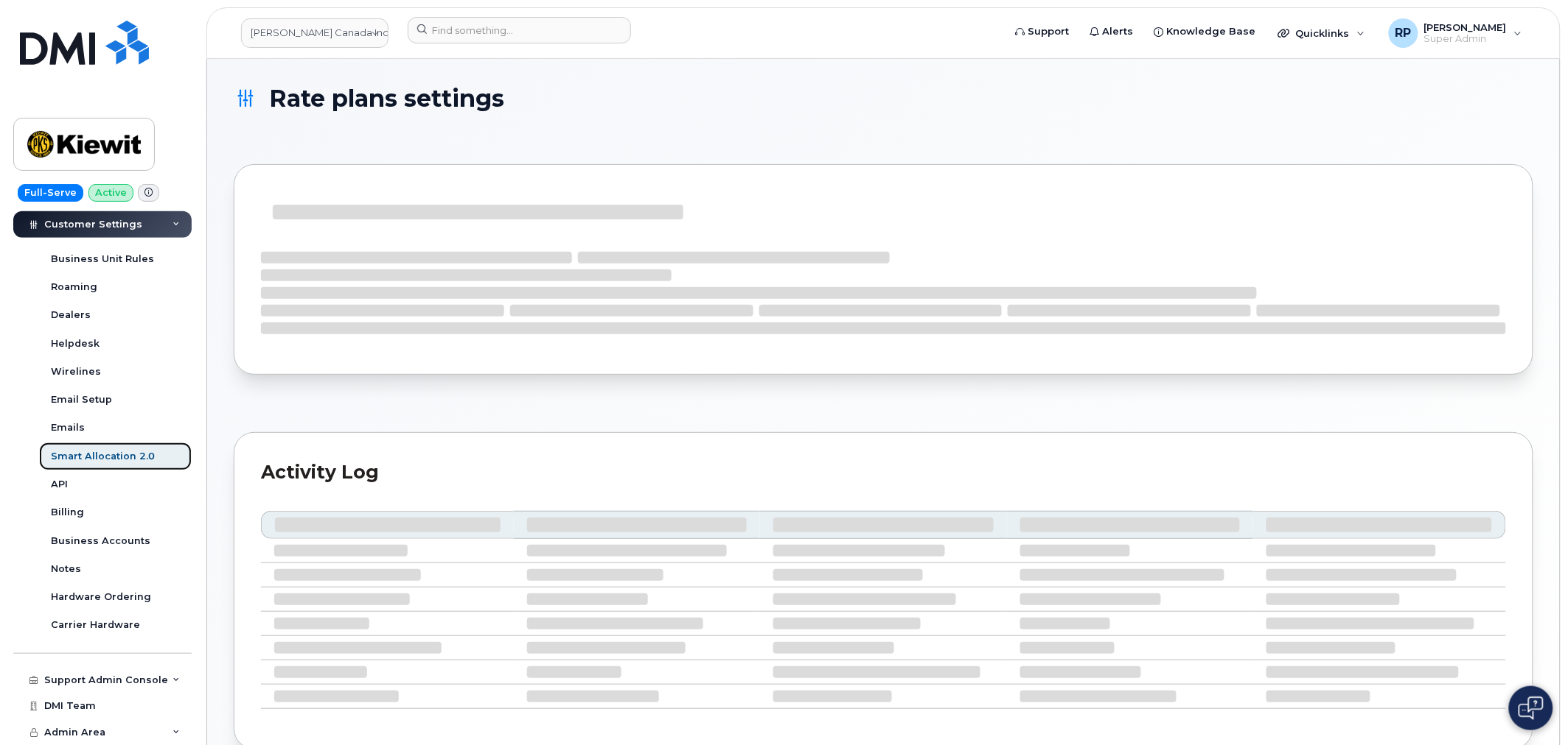
scroll to position [293, 0]
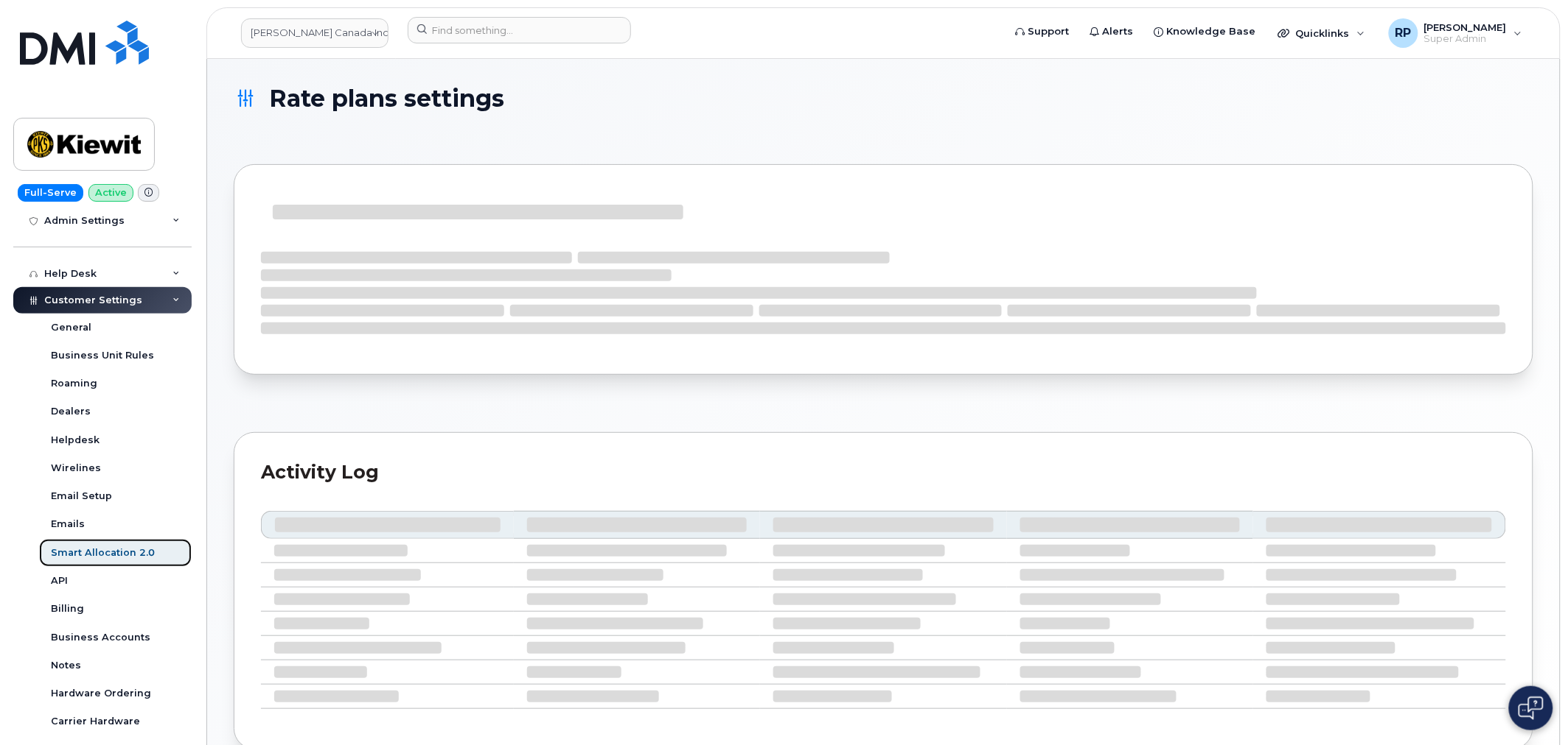
select select "4853347"
select select "2188317"
select select "2483411"
select select "3472267"
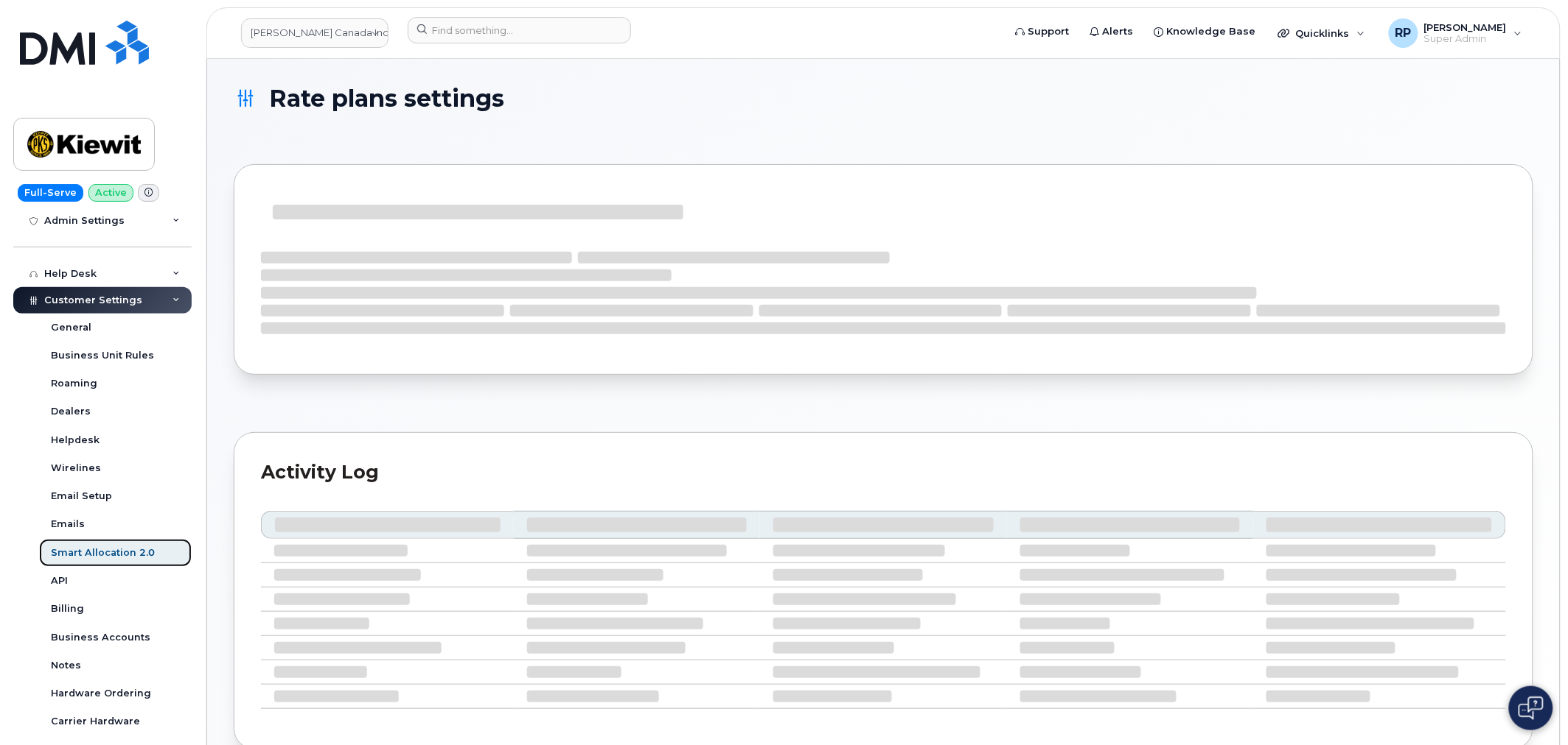
select select "3412024"
select select "2723"
select select "3472267"
select select "2649"
select select "3648230"
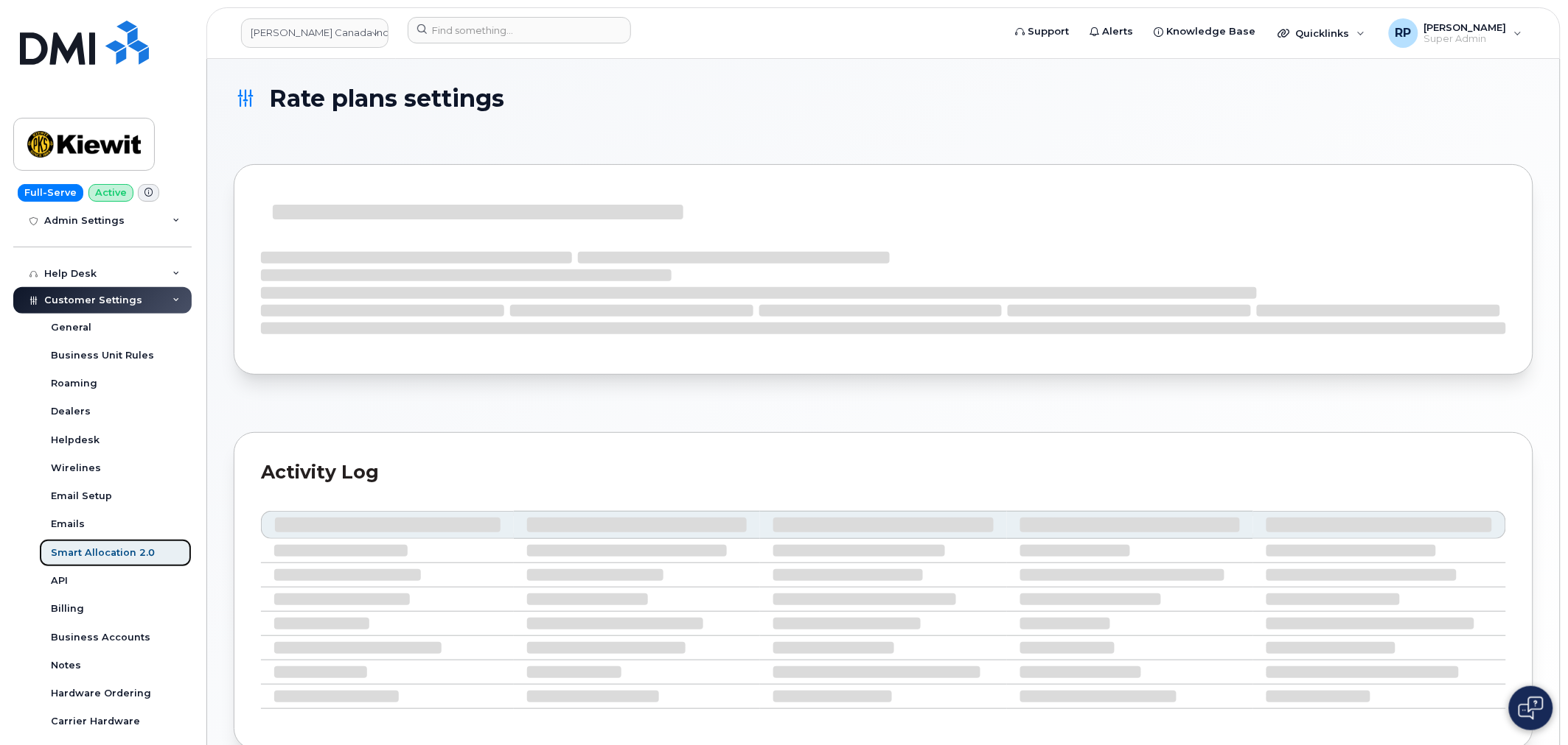
select select "3759697"
select select "2629479"
select select "2633694"
select select "2572144"
select select "3472266"
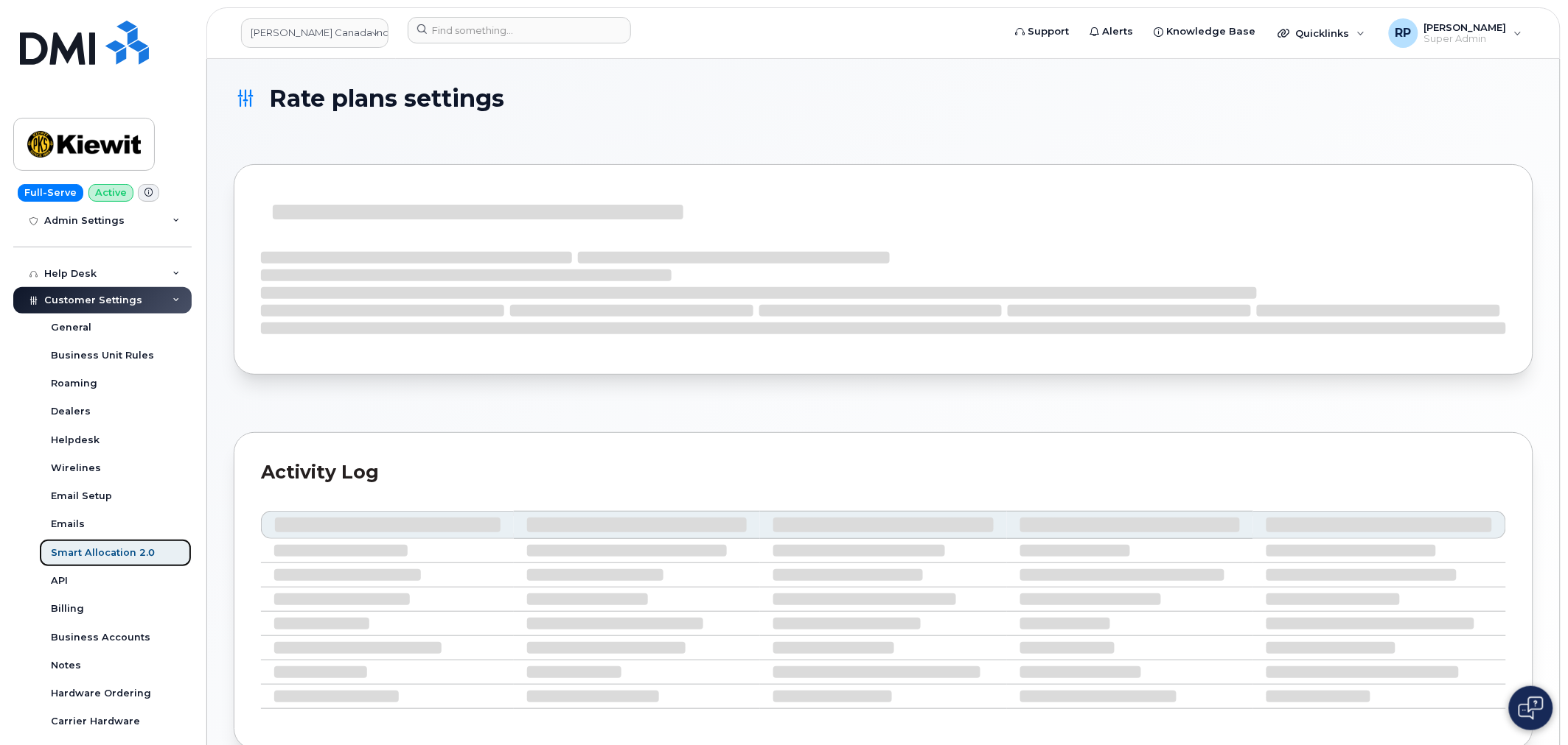
select select "3433964"
select select "3648229"
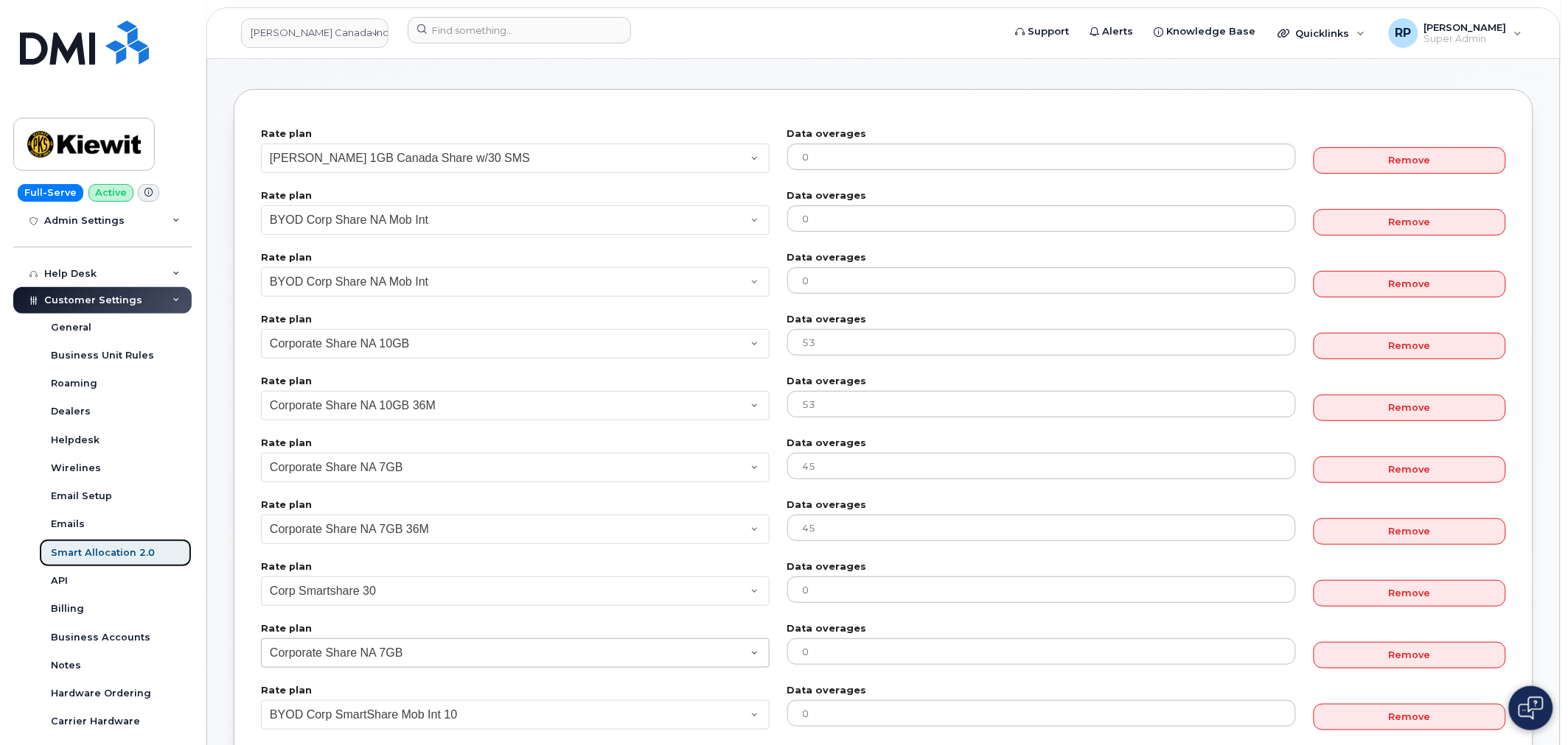
scroll to position [0, 0]
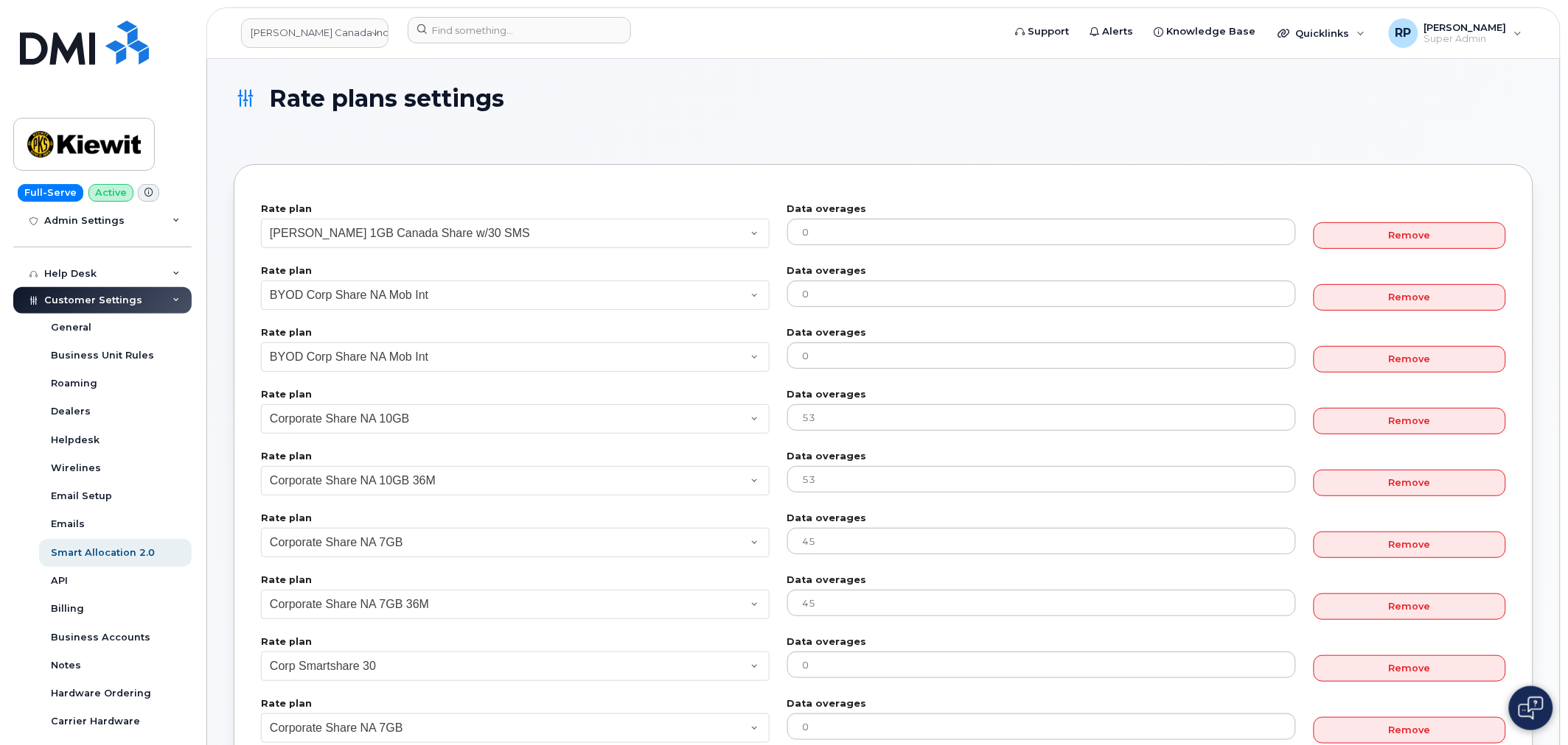
click at [288, 135] on div "Rate plans settings" at bounding box center [883, 111] width 1300 height 52
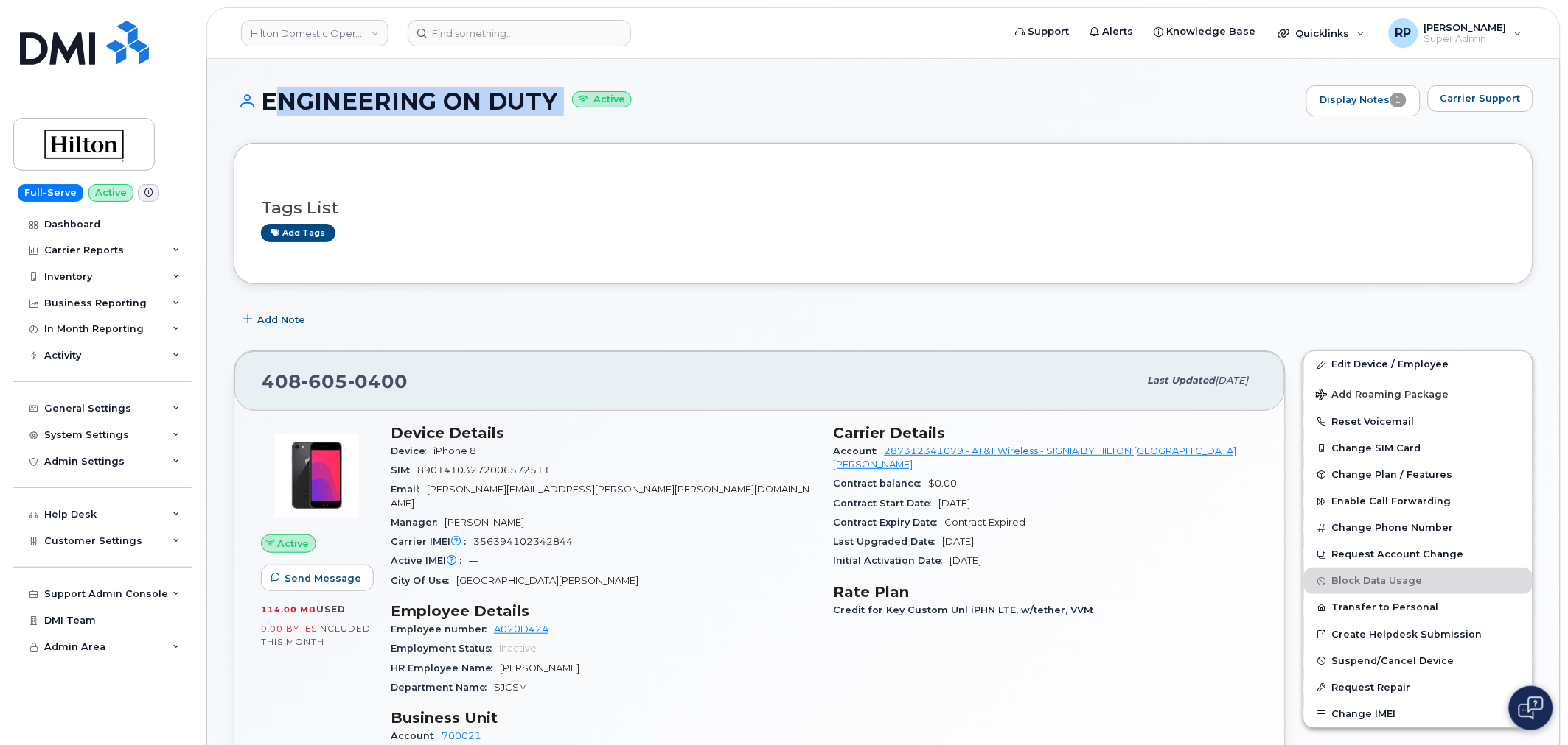
drag, startPoint x: 269, startPoint y: 99, endPoint x: 566, endPoint y: 114, distance: 297.4
click at [566, 114] on div "ENGINEERING ON DUTY Active Display Notes 1 Carrier Support" at bounding box center [883, 101] width 1300 height 31
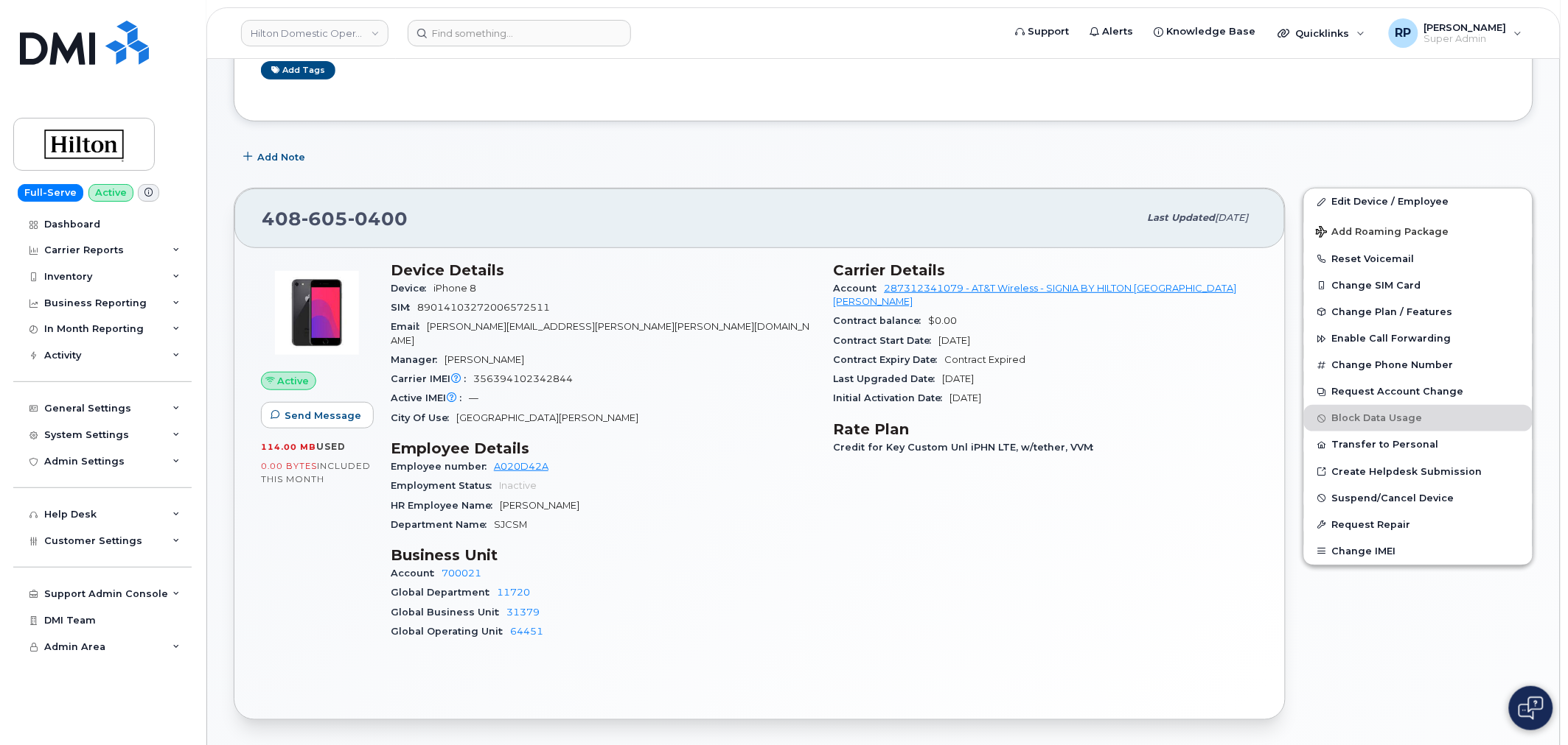
scroll to position [164, 0]
drag, startPoint x: 413, startPoint y: 492, endPoint x: 597, endPoint y: 494, distance: 184.0
click at [597, 496] on div "HR Employee Name [PERSON_NAME]" at bounding box center [603, 505] width 426 height 19
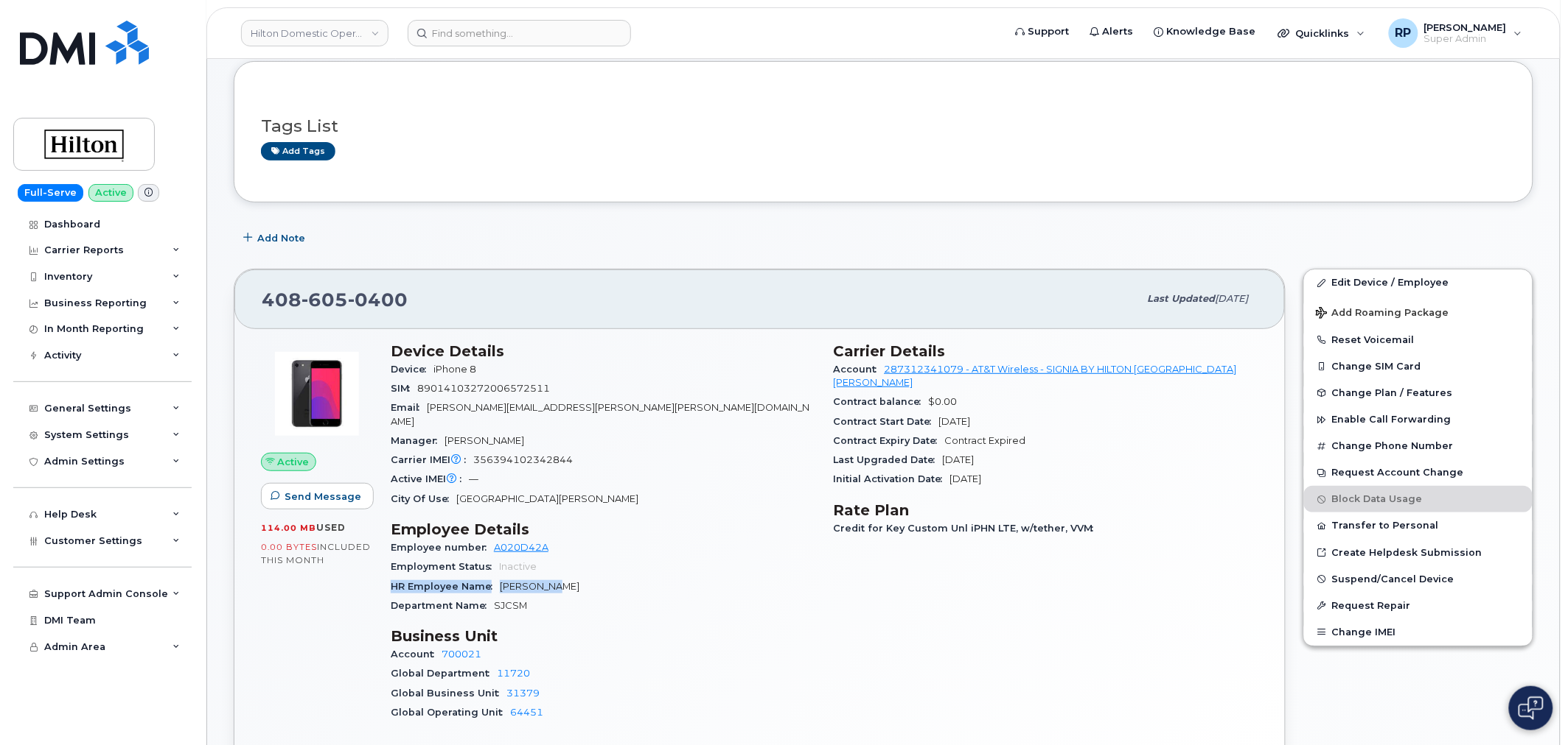
scroll to position [0, 0]
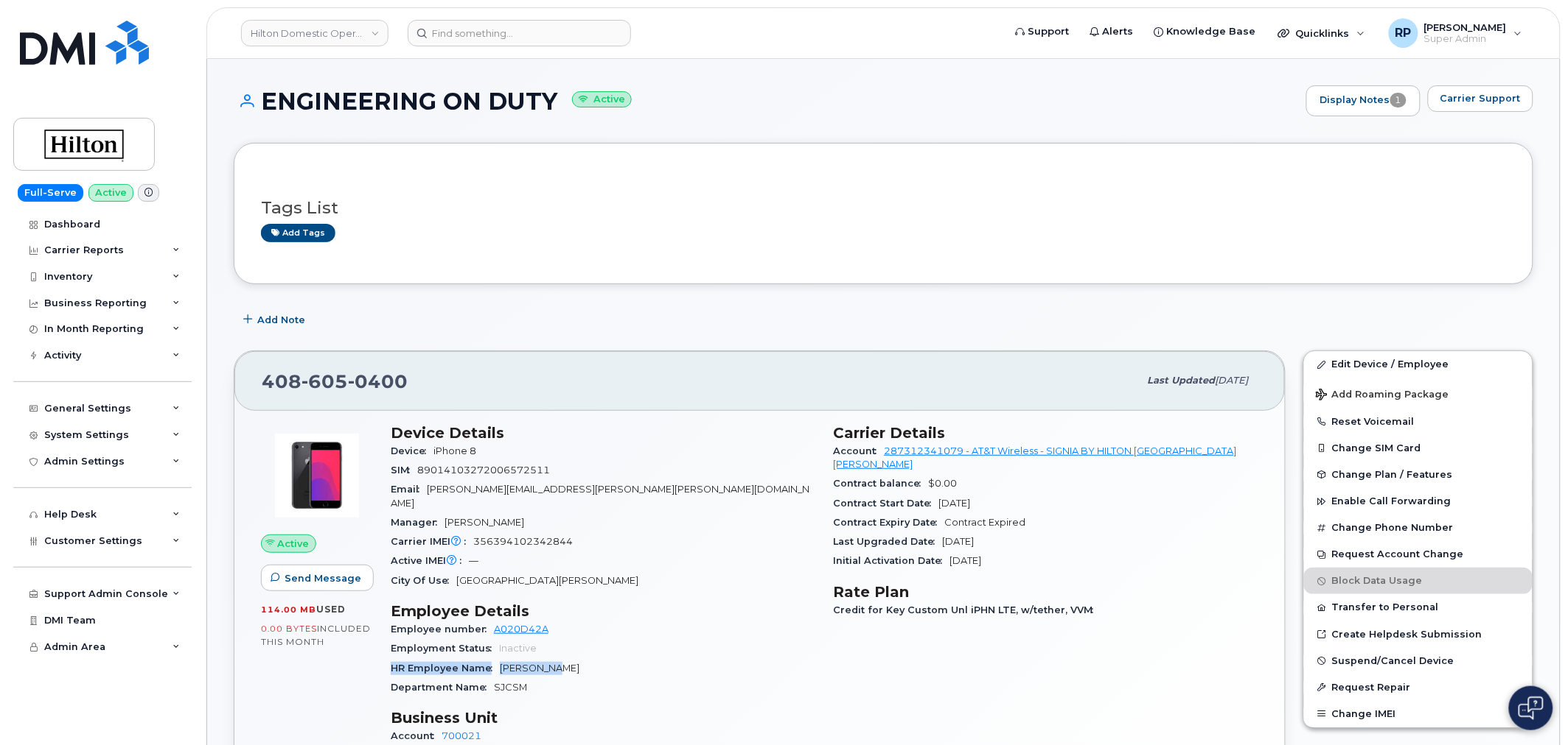
click at [558, 659] on div "HR Employee Name [PERSON_NAME]" at bounding box center [603, 669] width 426 height 19
drag, startPoint x: 565, startPoint y: 654, endPoint x: 491, endPoint y: 654, distance: 74.0
click at [491, 659] on div "HR Employee Name [PERSON_NAME]" at bounding box center [603, 669] width 426 height 19
drag, startPoint x: 264, startPoint y: 108, endPoint x: 558, endPoint y: 110, distance: 294.0
click at [558, 110] on h1 "ENGINEERING ON DUTY Active" at bounding box center [765, 101] width 1065 height 26
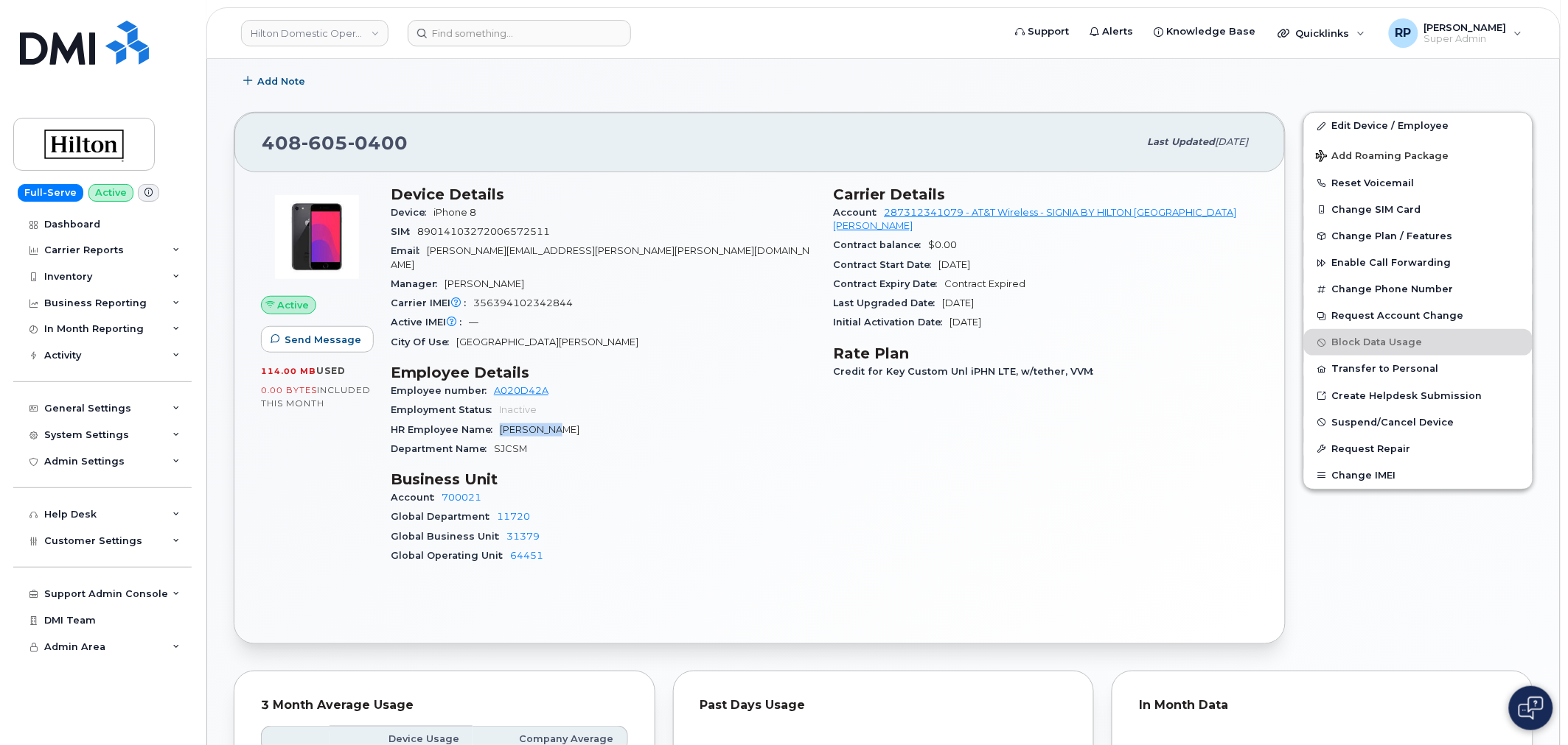
scroll to position [245, 0]
